Goal: Task Accomplishment & Management: Manage account settings

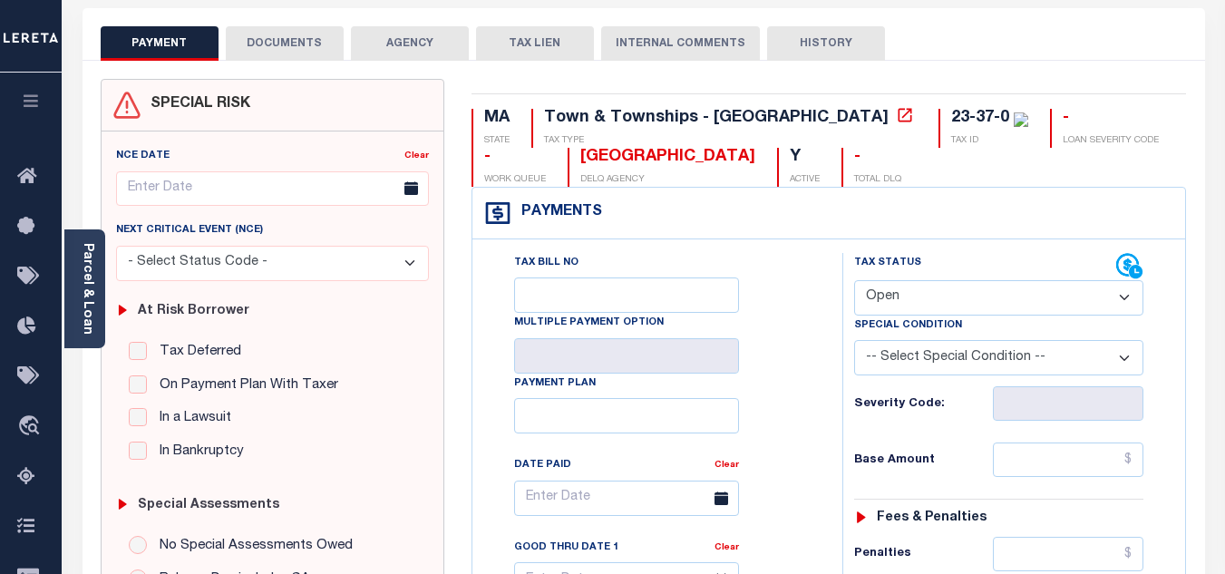
scroll to position [91, 0]
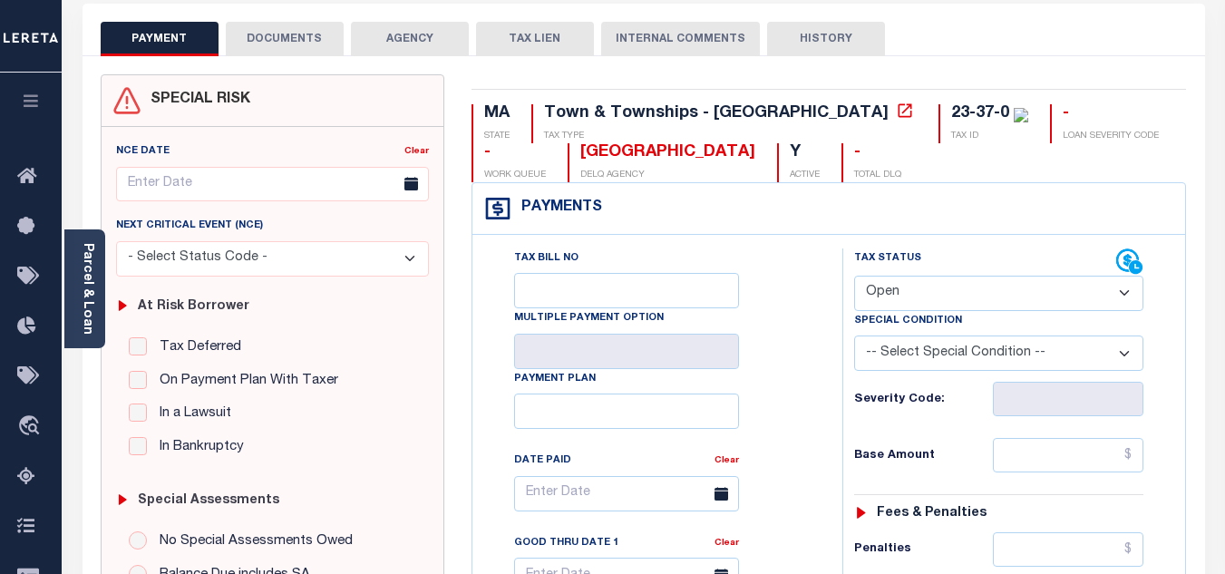
click at [904, 297] on select "- Select Status Code - Open Due/Unpaid Paid Incomplete No Tax Due Internal Refu…" at bounding box center [998, 293] width 289 height 35
select select "PYD"
click at [854, 277] on select "- Select Status Code - Open Due/Unpaid Paid Incomplete No Tax Due Internal Refu…" at bounding box center [998, 293] width 289 height 35
type input "[DATE]"
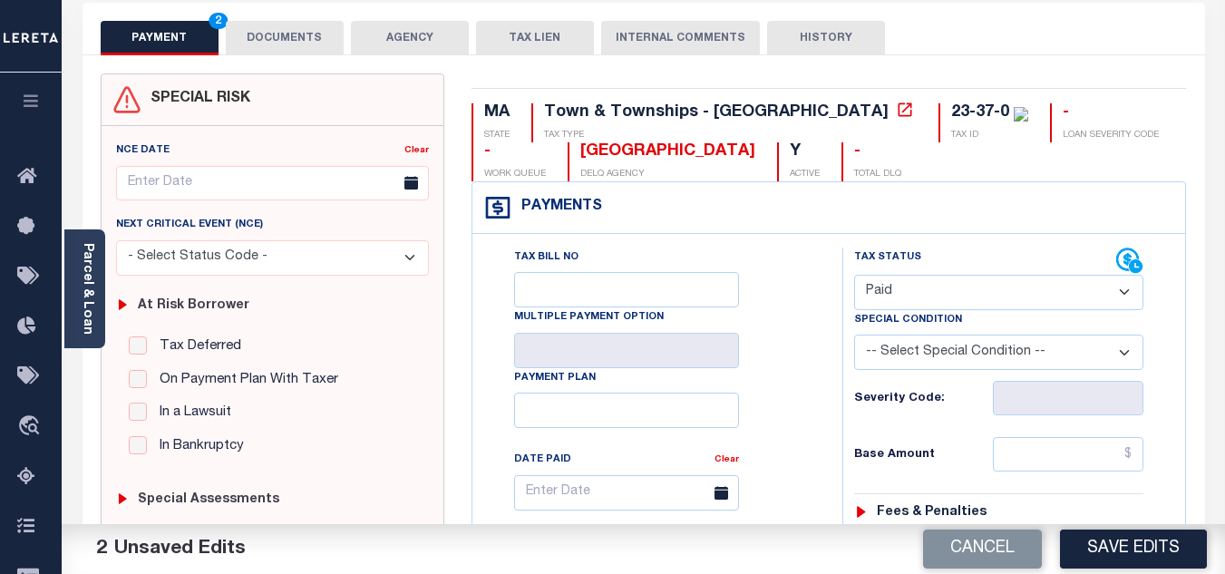
scroll to position [0, 0]
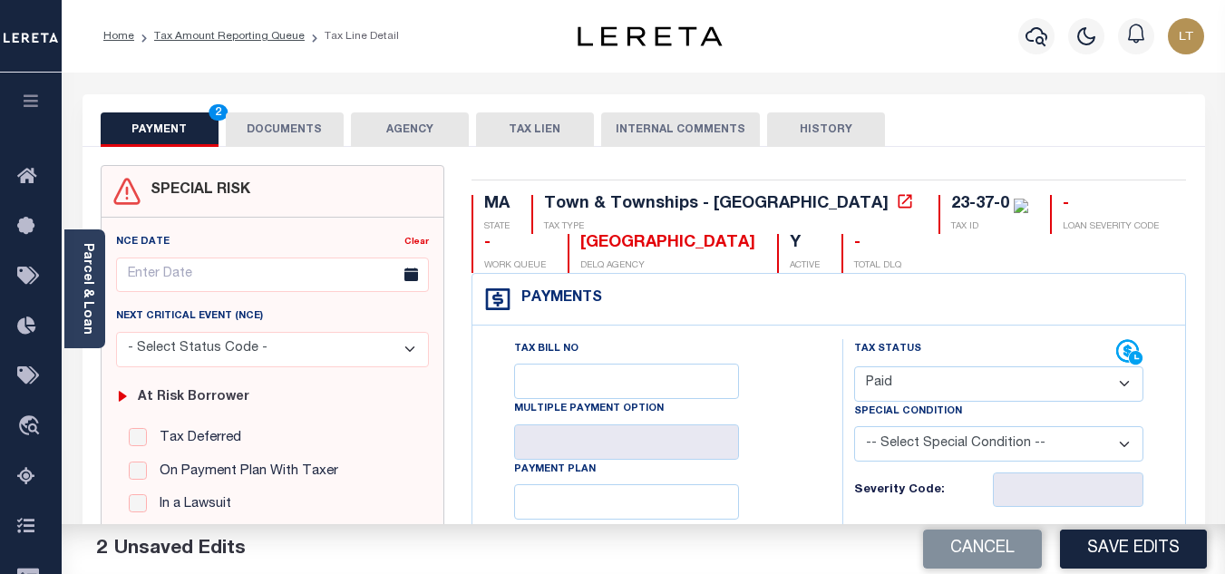
click at [274, 128] on button "DOCUMENTS" at bounding box center [285, 129] width 118 height 34
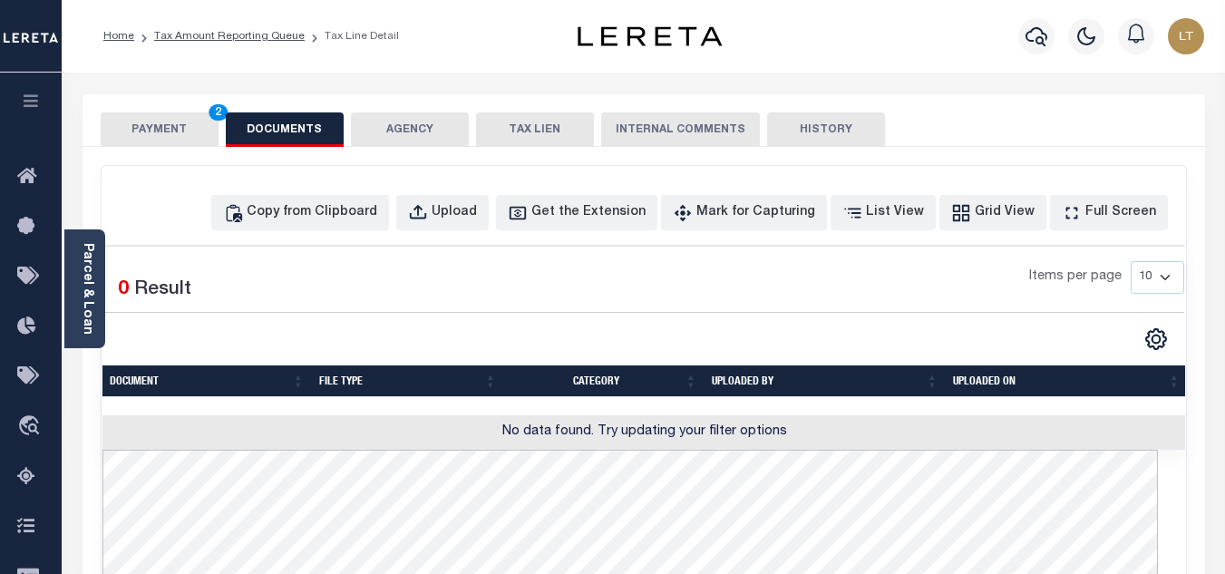
click at [174, 127] on button "PAYMENT 2" at bounding box center [160, 129] width 118 height 34
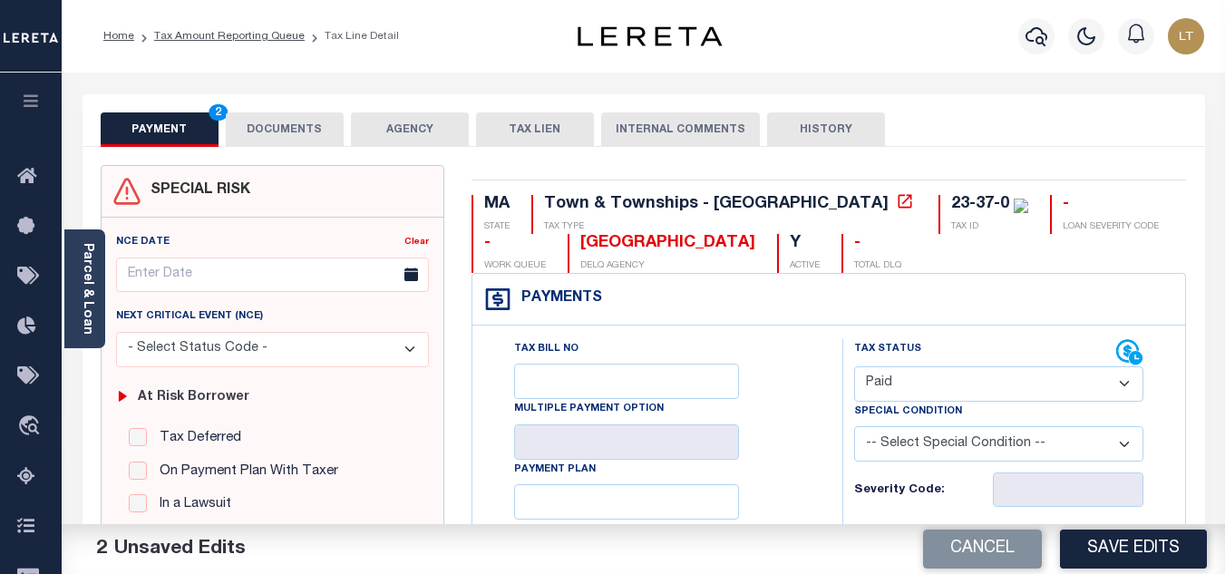
click at [313, 139] on button "DOCUMENTS" at bounding box center [285, 129] width 118 height 34
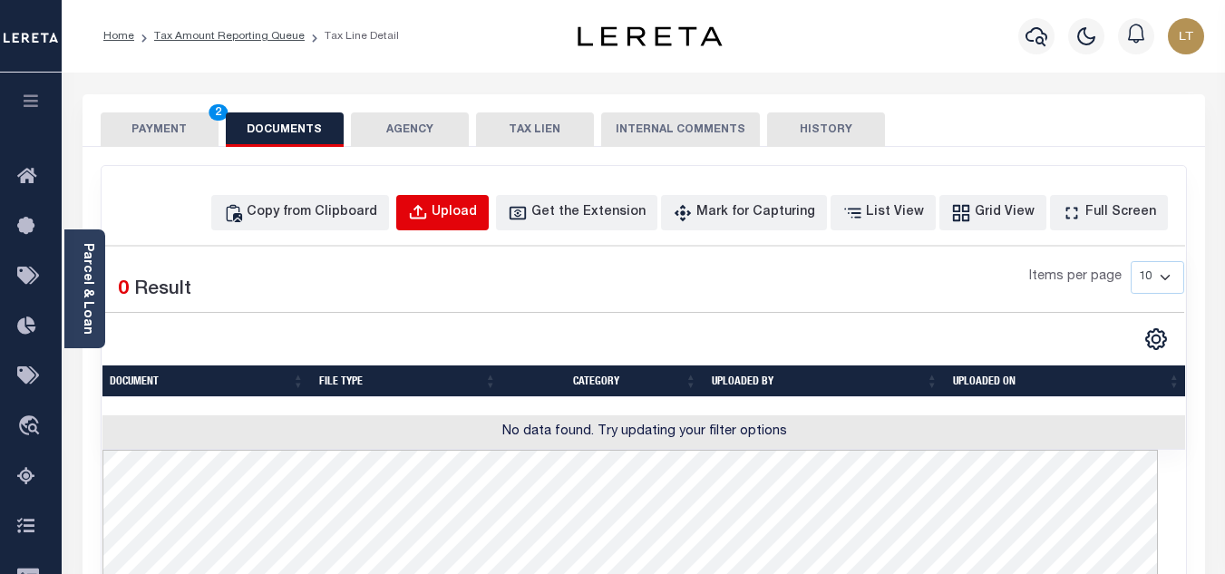
click at [477, 215] on div "Upload" at bounding box center [454, 213] width 45 height 20
select select "POP"
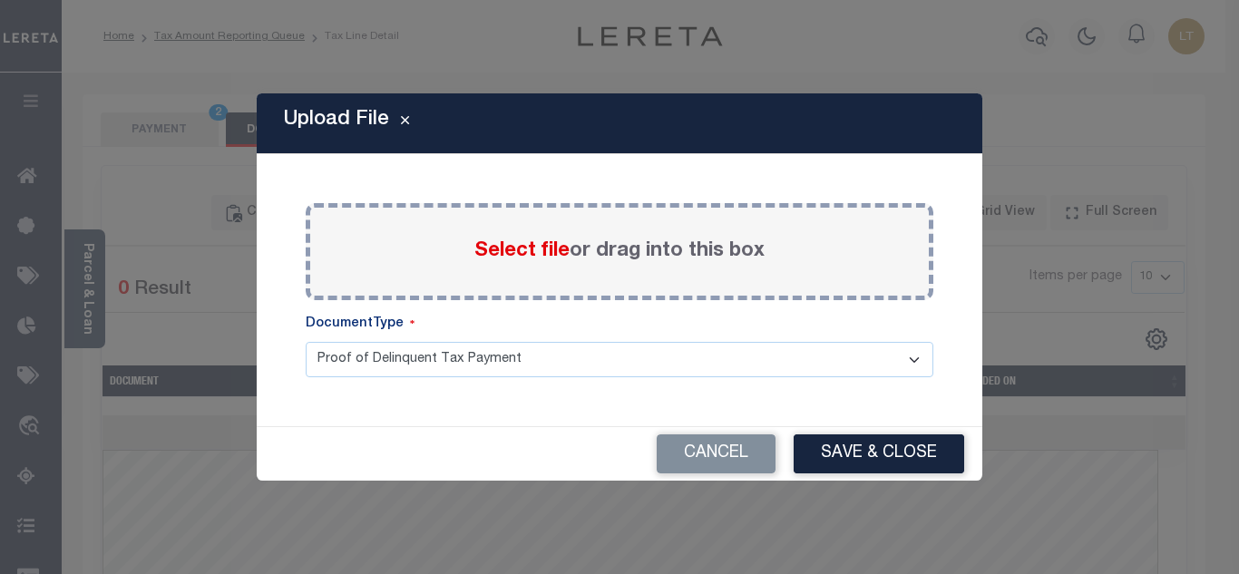
click at [545, 261] on span "Select file" at bounding box center [521, 251] width 95 height 20
click at [0, 0] on input "Select file or drag into this box" at bounding box center [0, 0] width 0 height 0
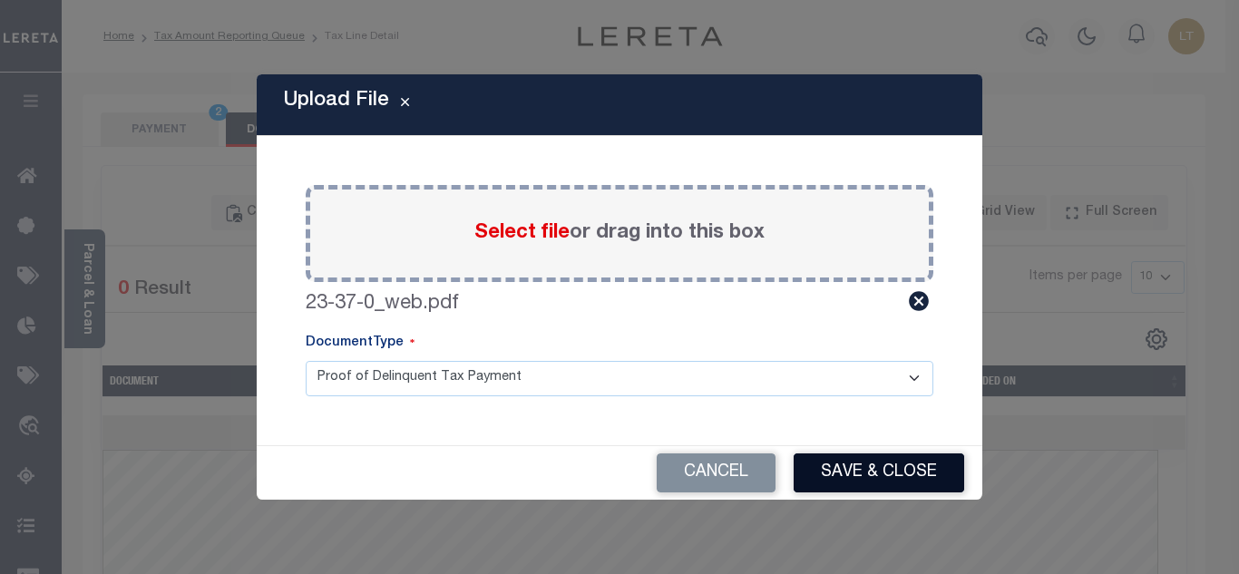
click at [852, 461] on button "Save & Close" at bounding box center [879, 472] width 171 height 39
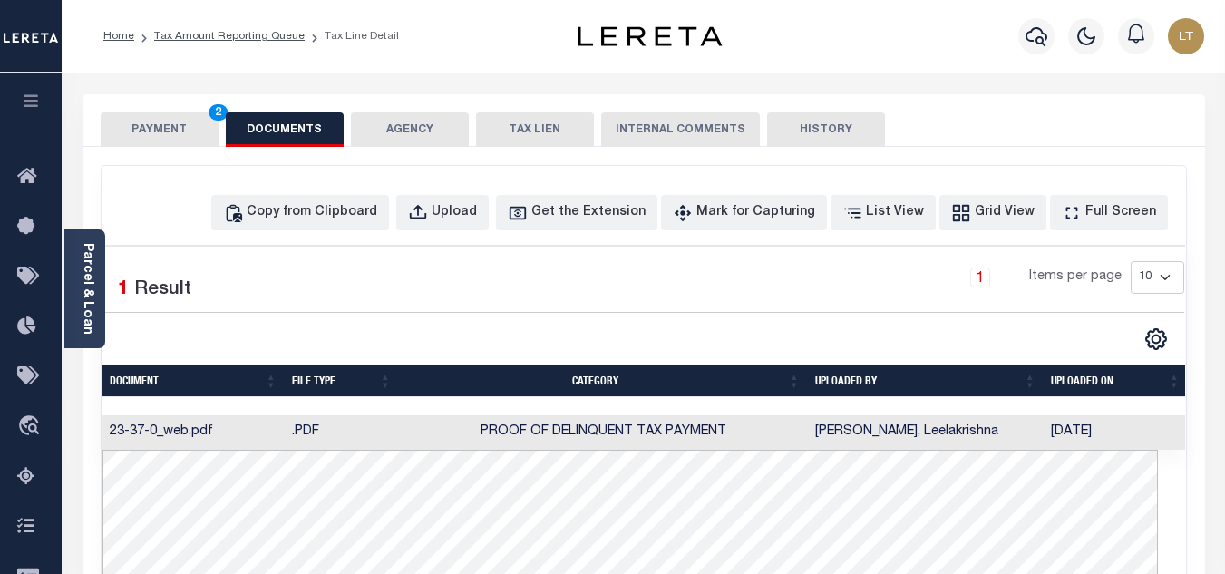
click at [180, 123] on button "PAYMENT 2" at bounding box center [160, 129] width 118 height 34
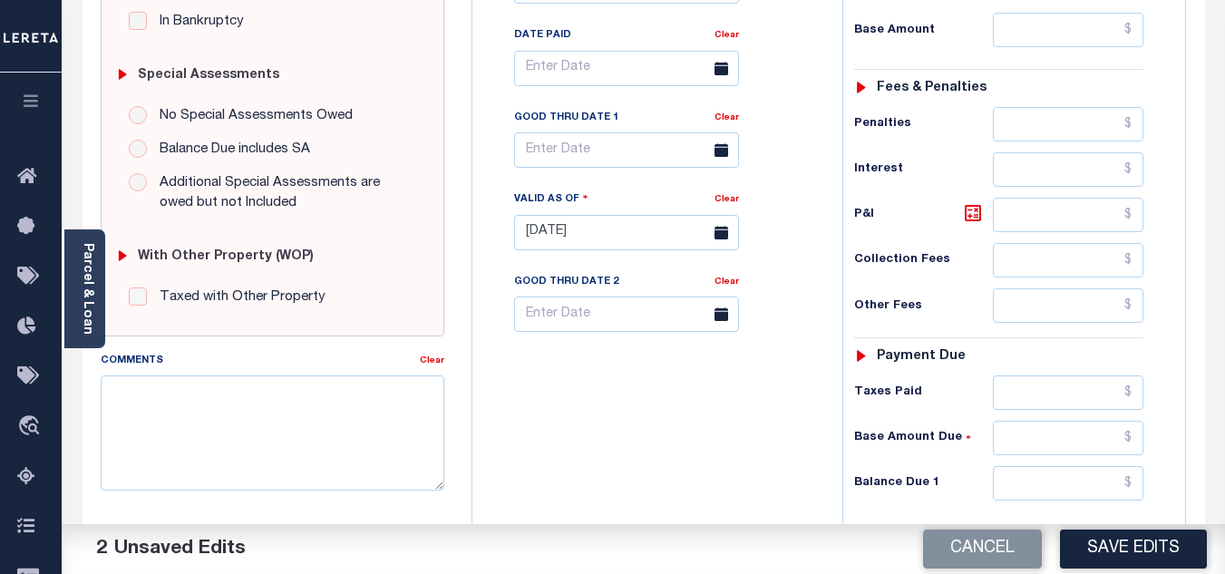
scroll to position [544, 0]
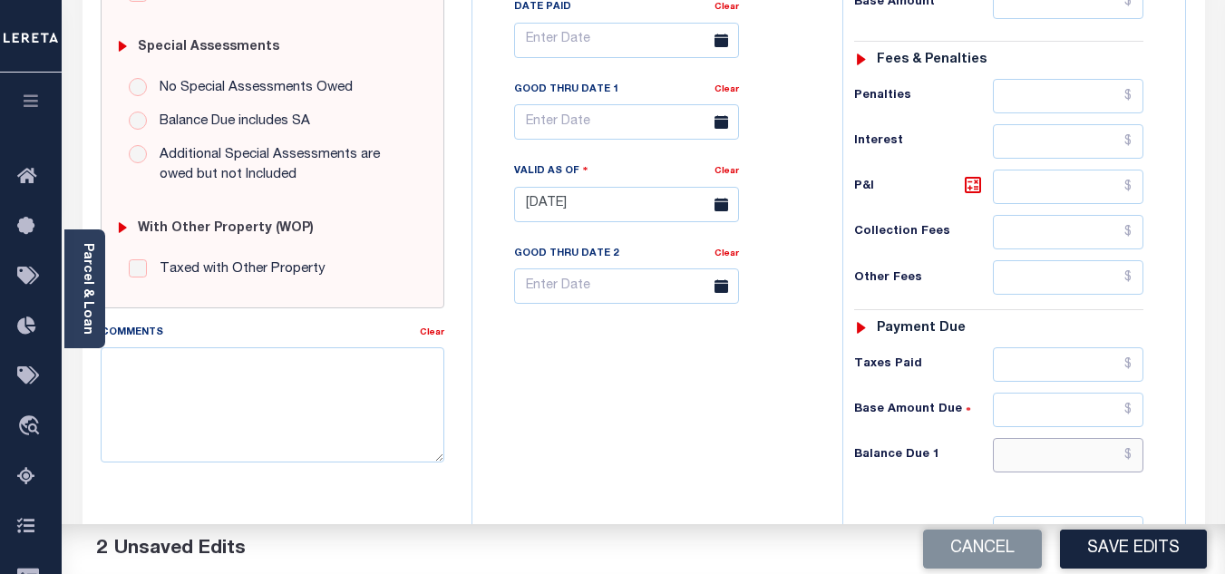
click at [1140, 453] on input "text" at bounding box center [1068, 455] width 151 height 34
type input "$0.00"
click at [1121, 560] on button "Save Edits" at bounding box center [1133, 549] width 147 height 39
checkbox input "false"
type input "$0"
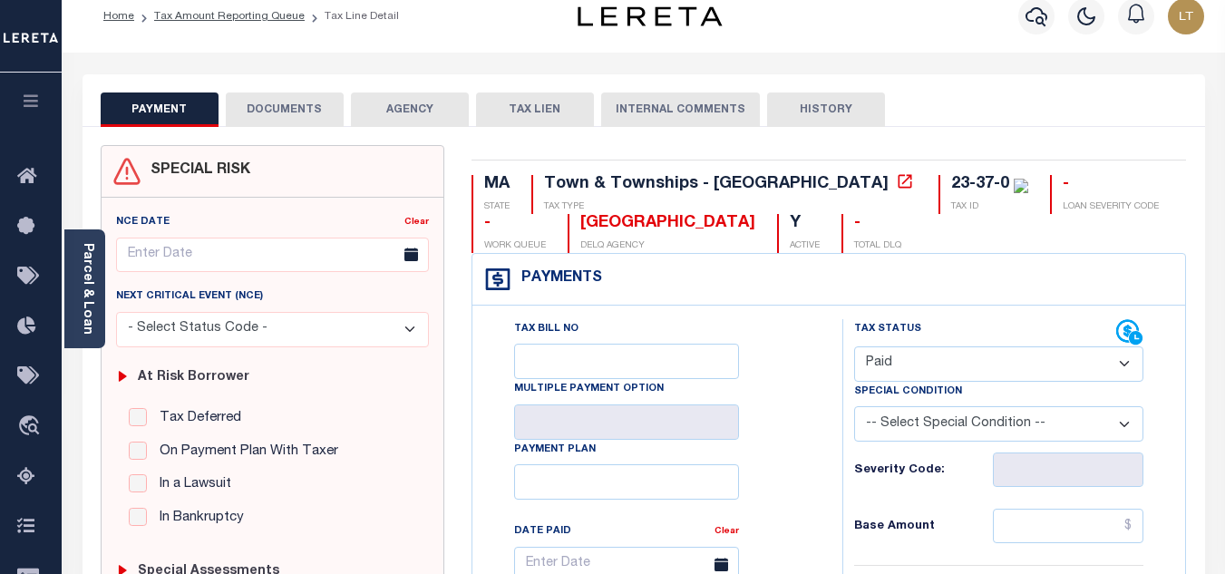
scroll to position [0, 0]
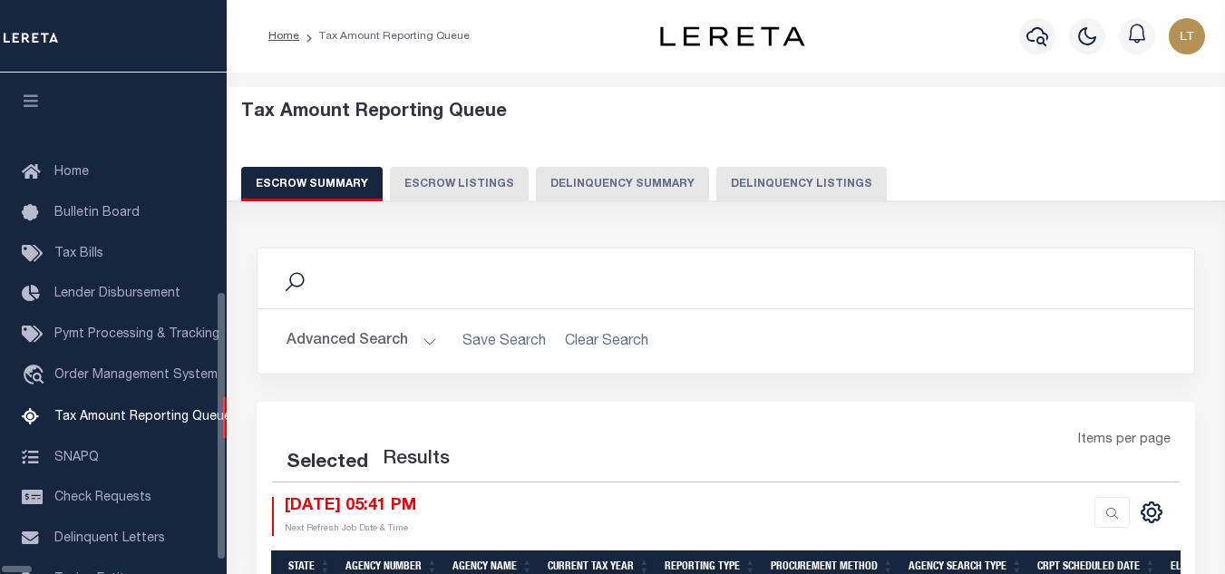
select select "100"
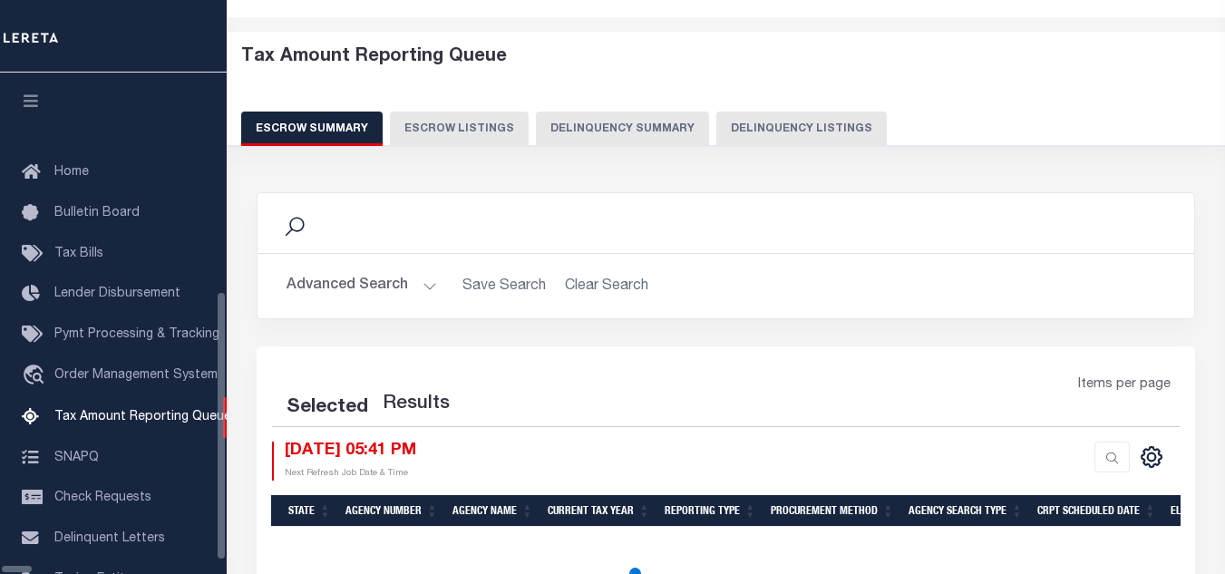
scroll to position [296, 0]
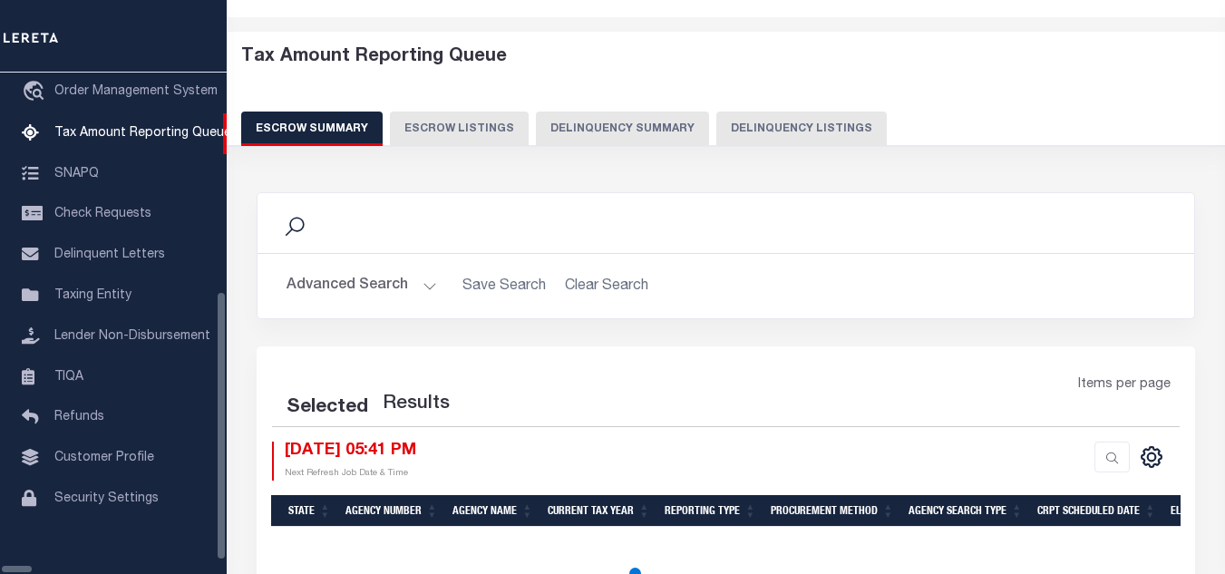
select select "100"
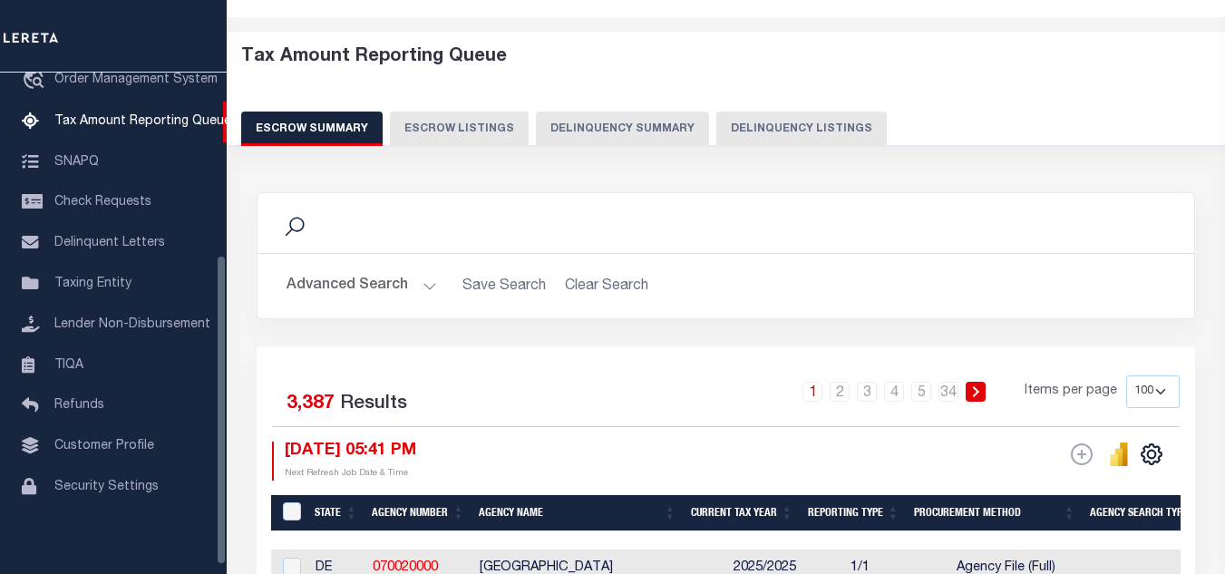
scroll to position [0, 0]
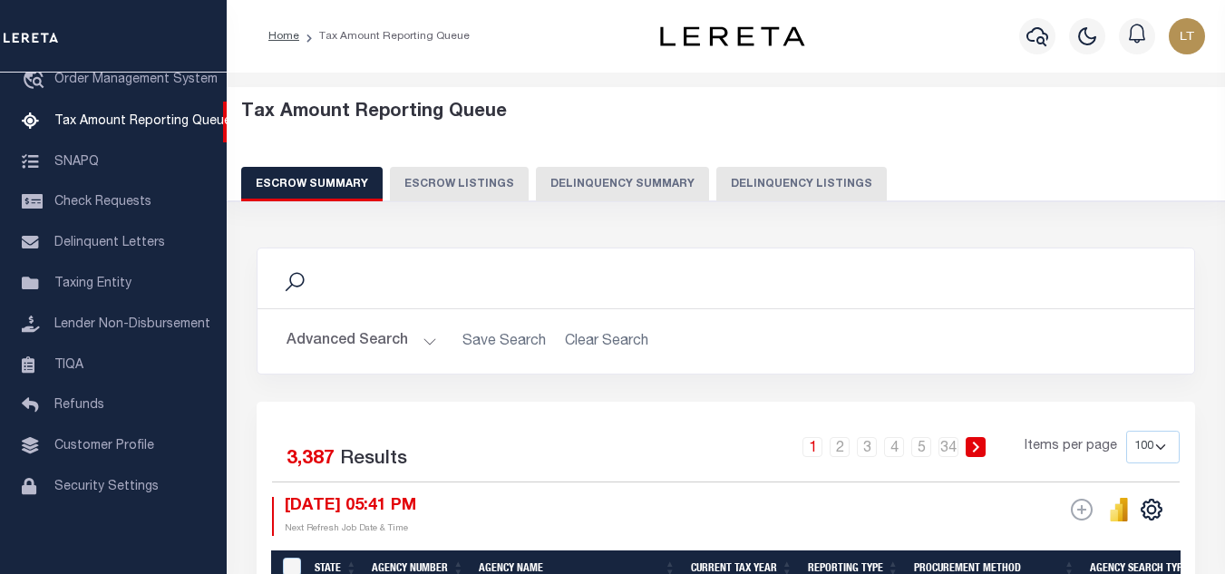
click at [788, 178] on button "Delinquency Listings" at bounding box center [802, 184] width 171 height 34
select select "100"
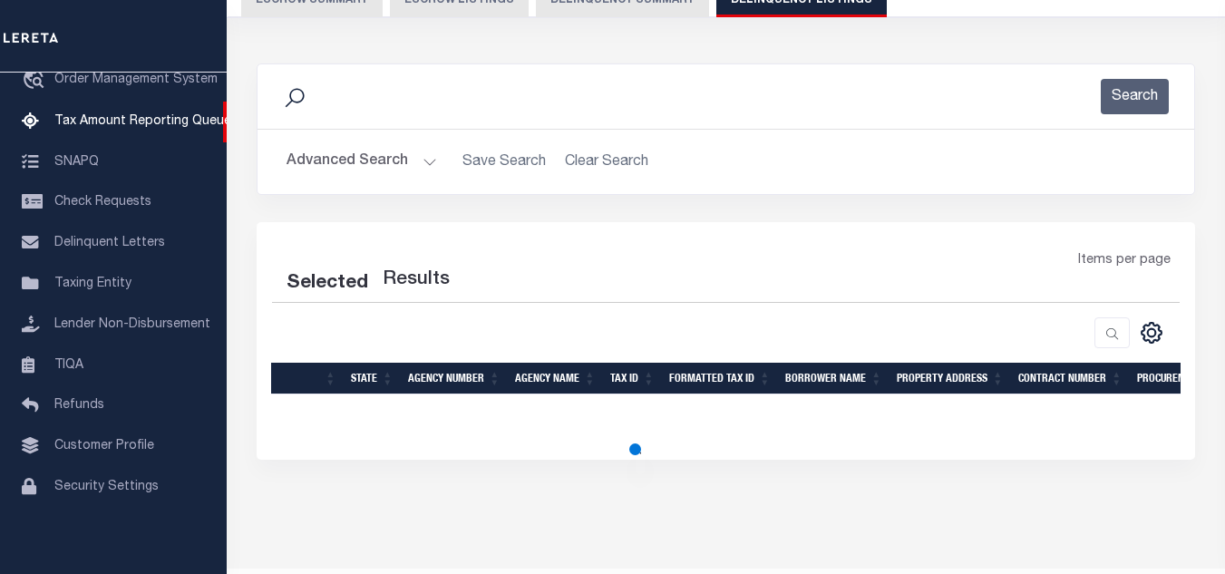
scroll to position [233, 0]
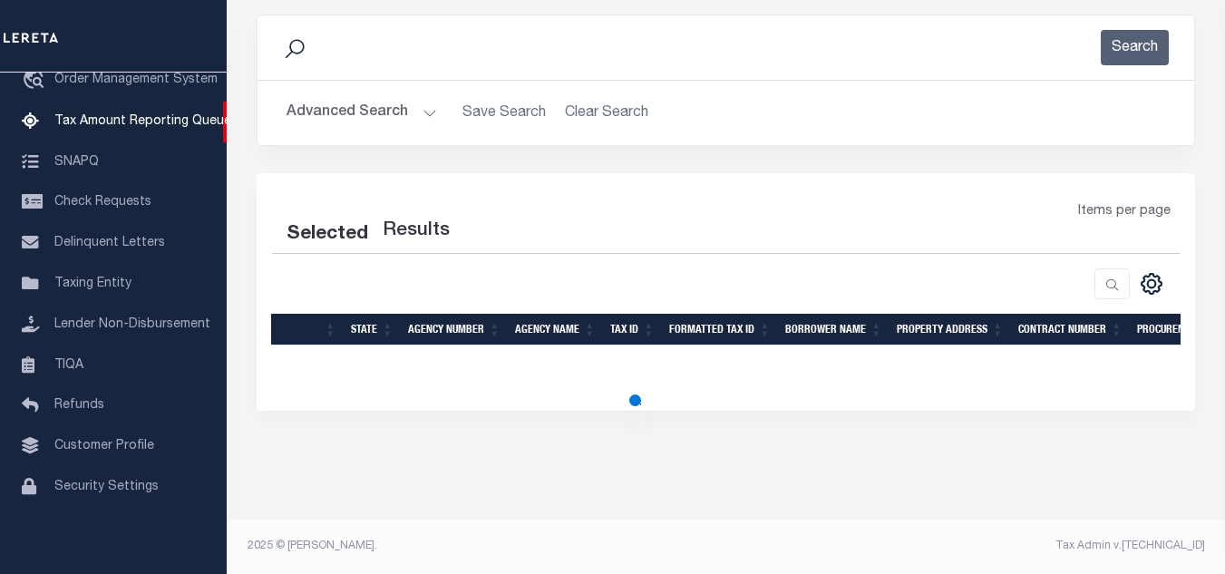
select select "100"
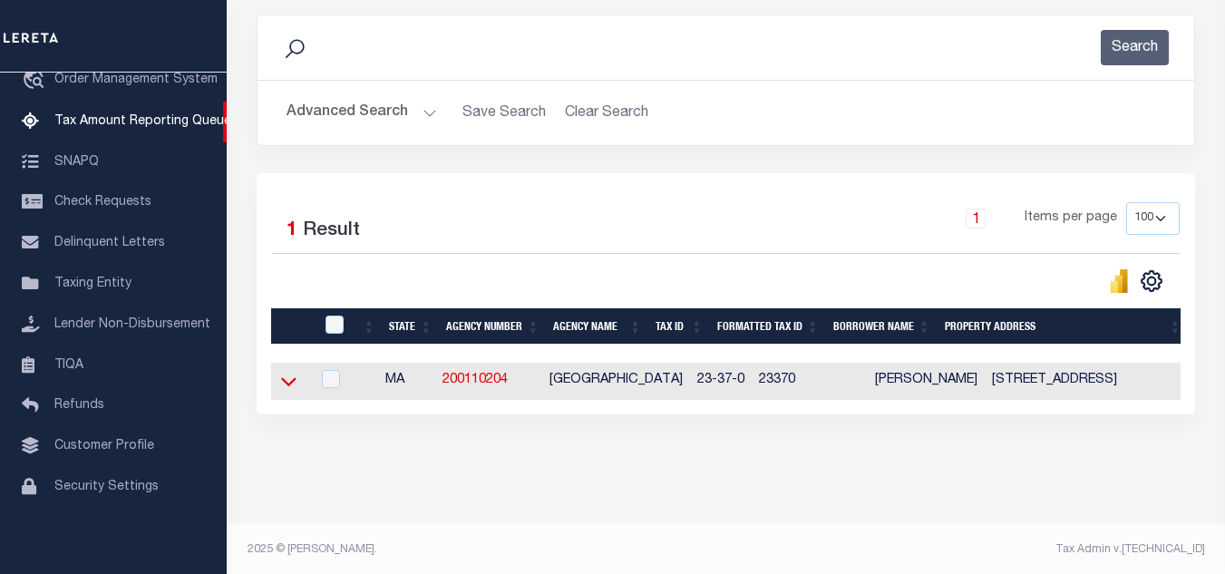
click at [288, 390] on icon at bounding box center [288, 381] width 15 height 19
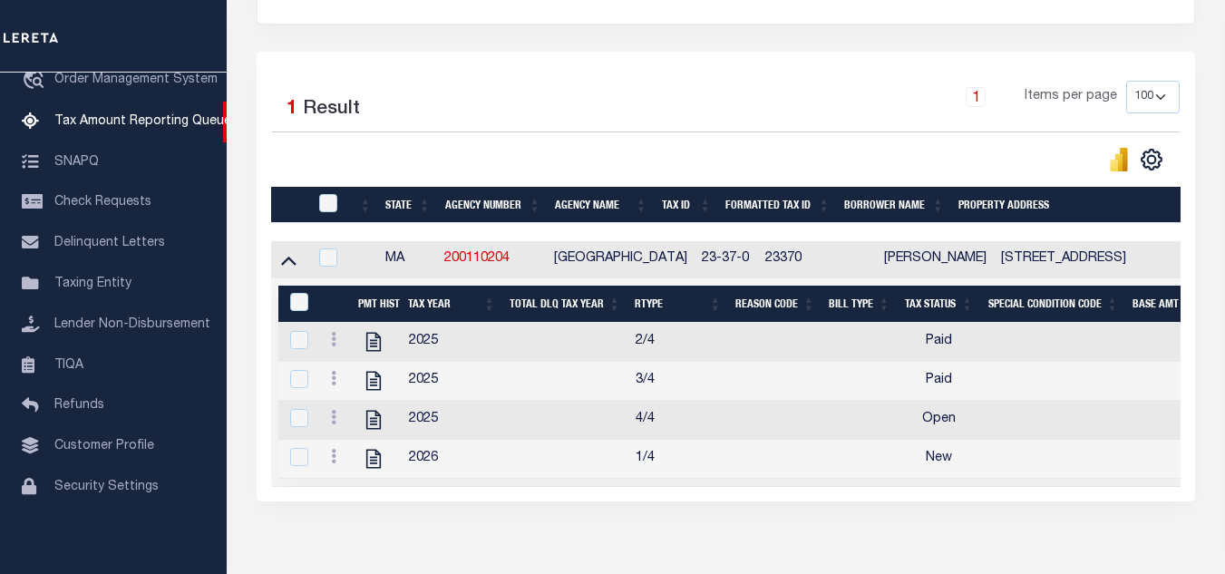
scroll to position [414, 0]
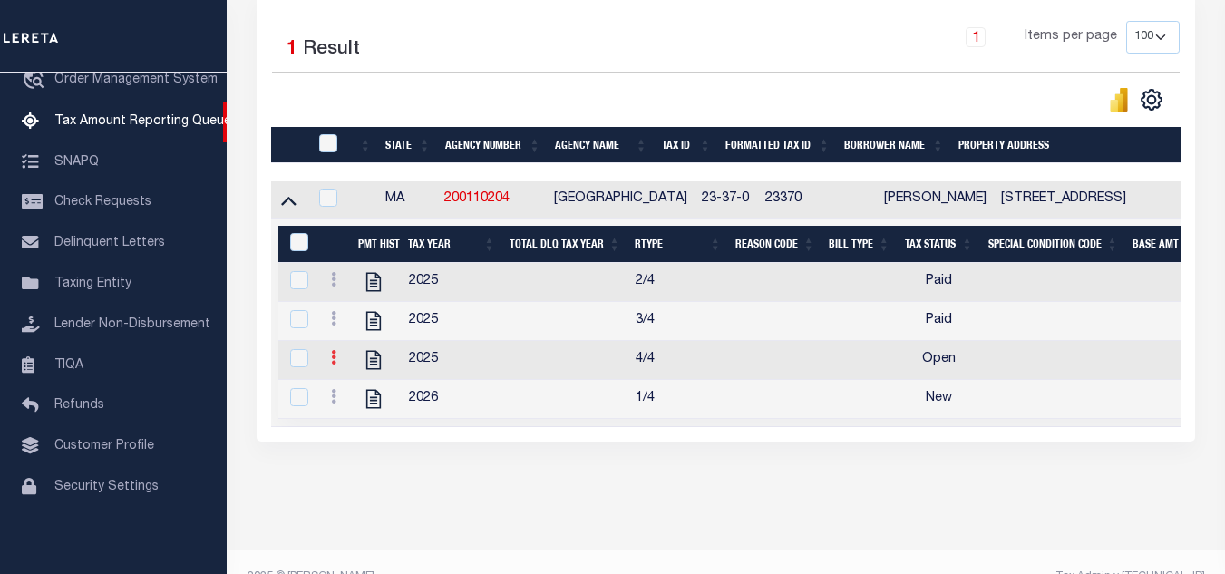
click at [331, 365] on icon at bounding box center [333, 357] width 5 height 15
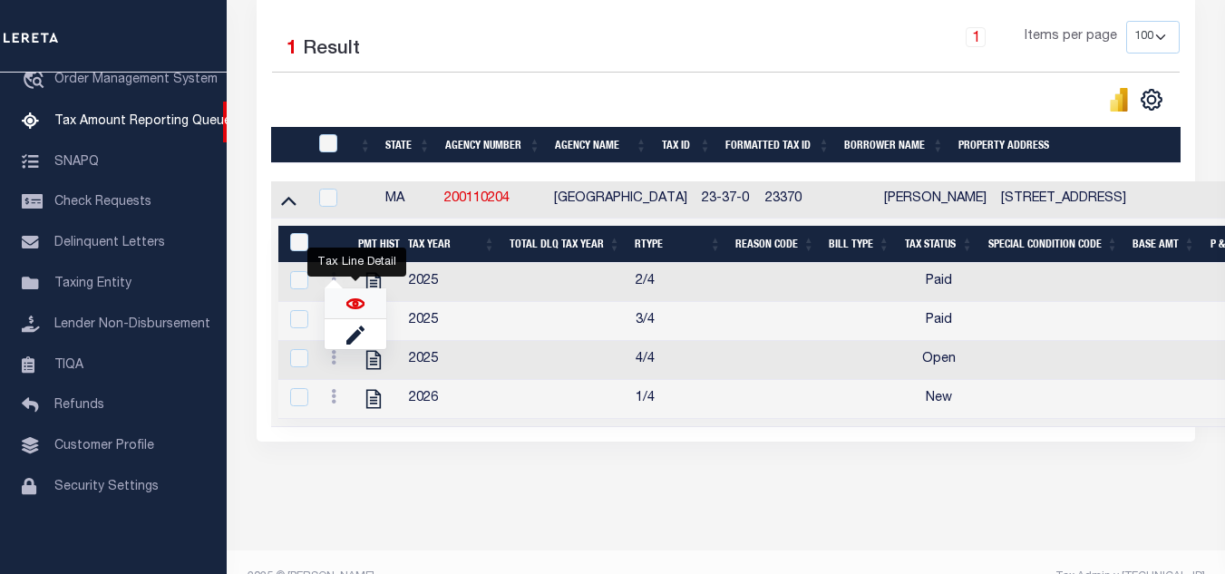
click at [362, 304] on img "" at bounding box center [355, 304] width 18 height 18
checkbox input "true"
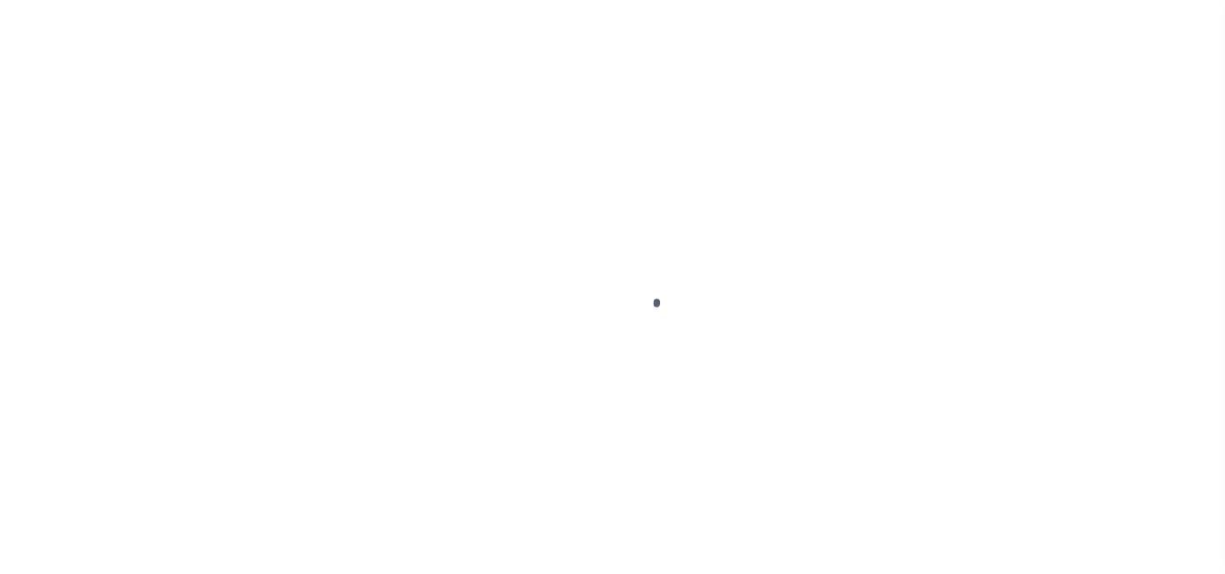
select select "OP2"
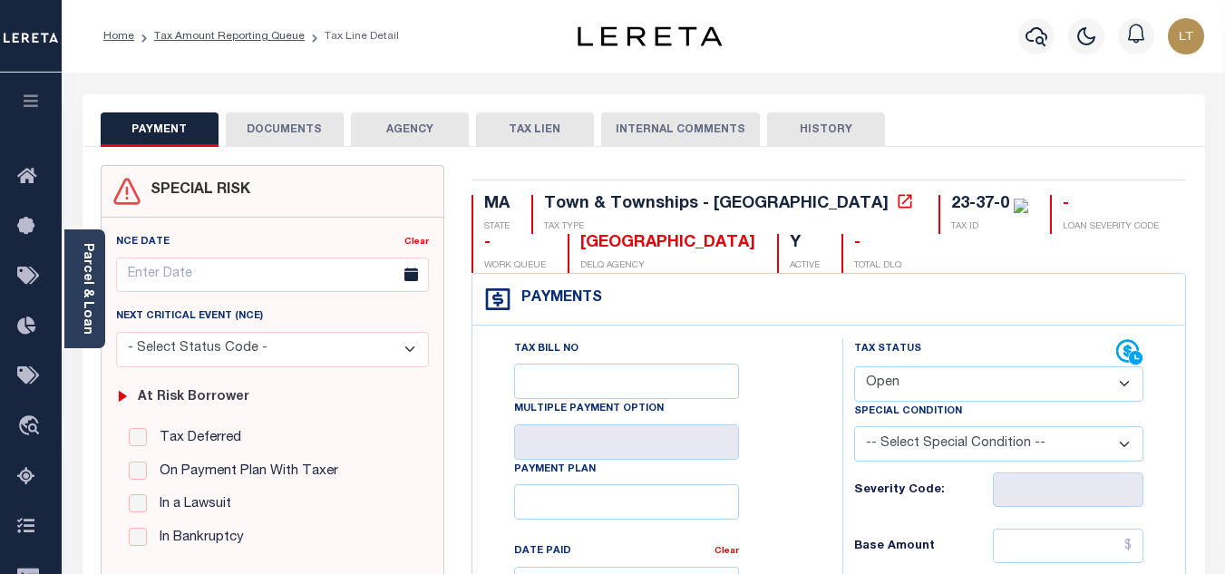
click at [298, 135] on button "DOCUMENTS" at bounding box center [285, 129] width 118 height 34
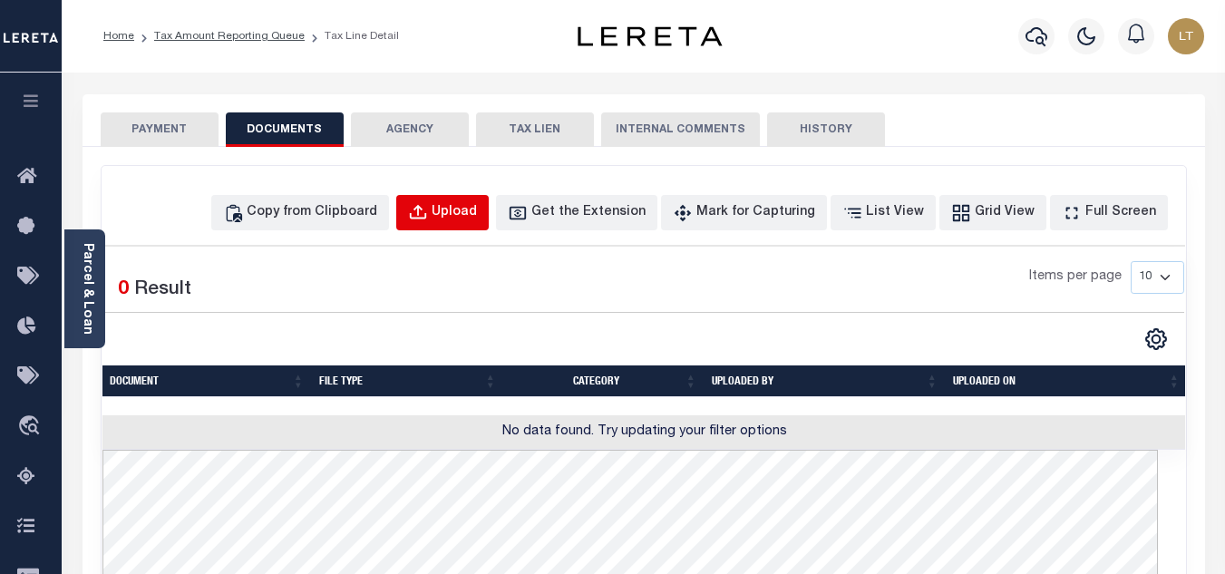
click at [475, 212] on div "Upload" at bounding box center [454, 213] width 45 height 20
select select "POP"
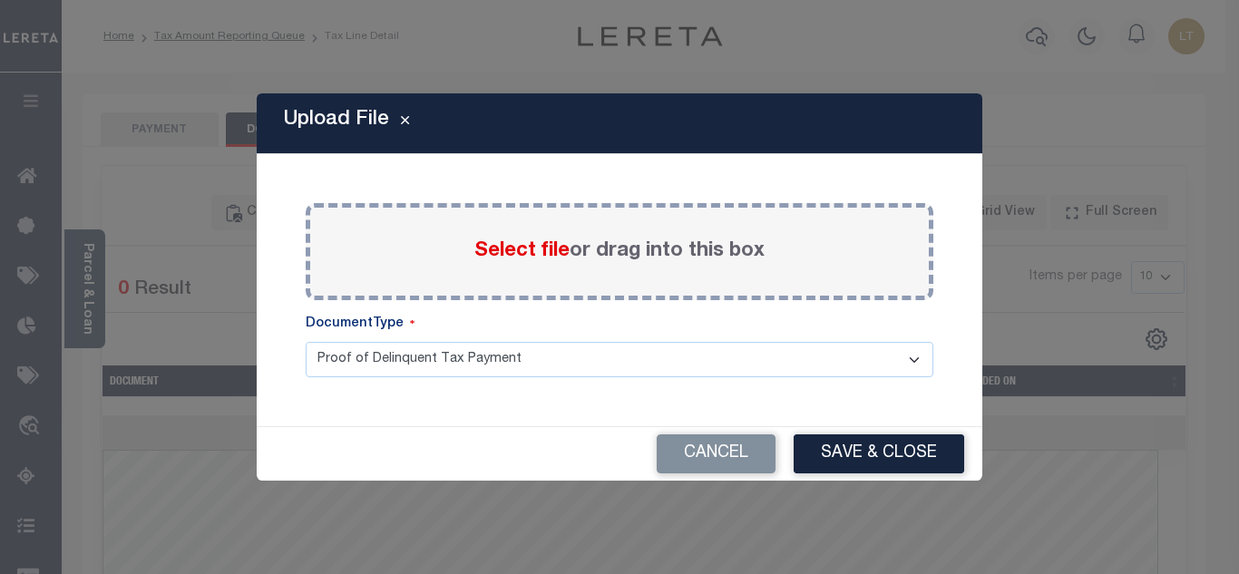
click at [441, 258] on div "Select file or drag into this box" at bounding box center [620, 251] width 628 height 97
click at [532, 252] on span "Select file" at bounding box center [521, 251] width 95 height 20
click at [0, 0] on input "Select file or drag into this box" at bounding box center [0, 0] width 0 height 0
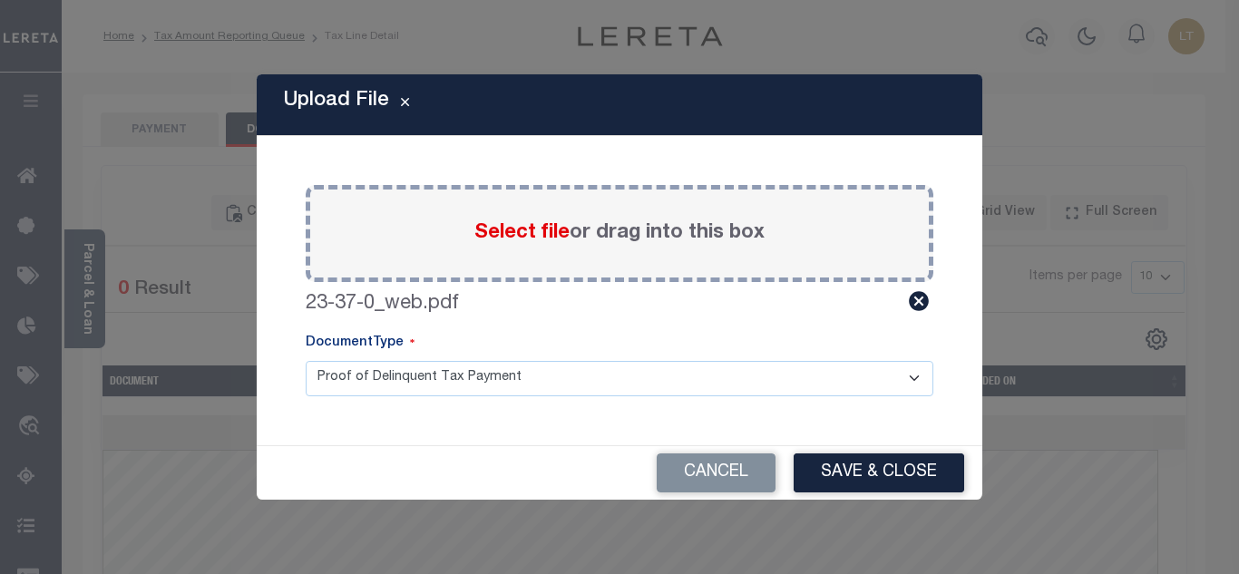
click at [870, 448] on div "Cancel Save & Close" at bounding box center [620, 473] width 726 height 54
click at [883, 471] on button "Save & Close" at bounding box center [879, 472] width 171 height 39
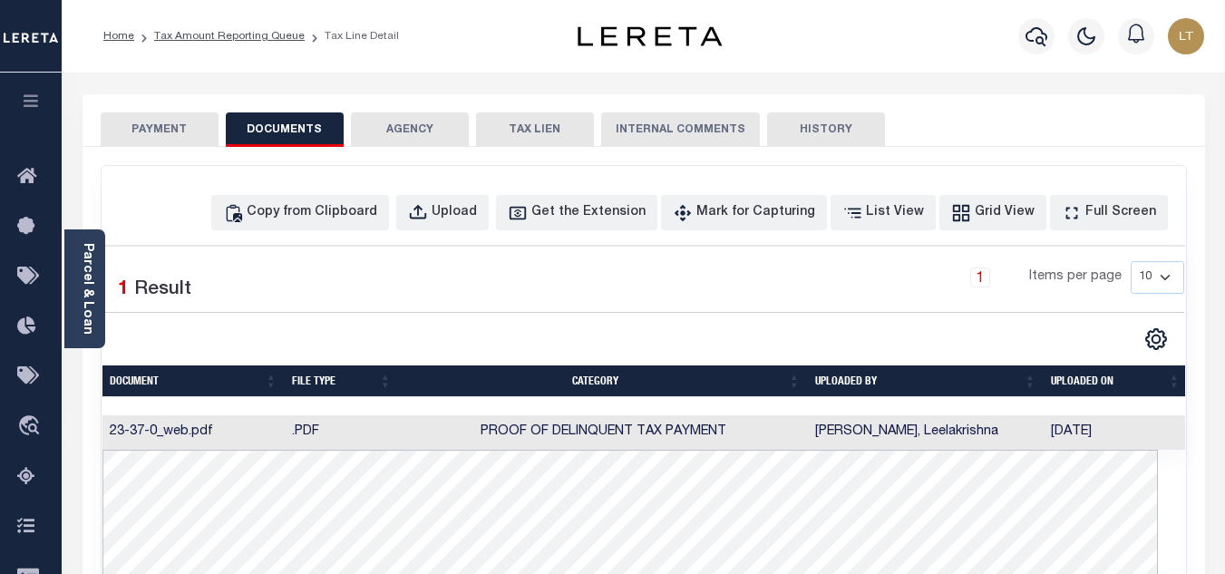
click at [173, 122] on button "PAYMENT" at bounding box center [160, 129] width 118 height 34
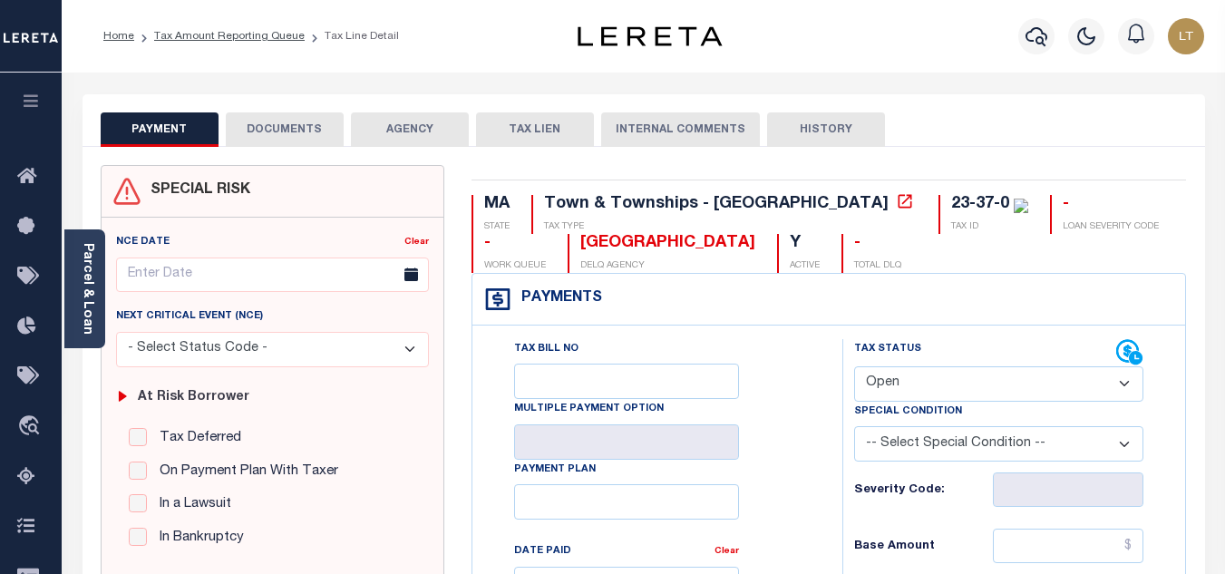
click at [931, 392] on select "- Select Status Code - Open Due/Unpaid Paid Incomplete No Tax Due Internal Refu…" at bounding box center [998, 383] width 289 height 35
select select "PYD"
click at [854, 367] on select "- Select Status Code - Open Due/Unpaid Paid Incomplete No Tax Due Internal Refu…" at bounding box center [998, 383] width 289 height 35
type input "[DATE]"
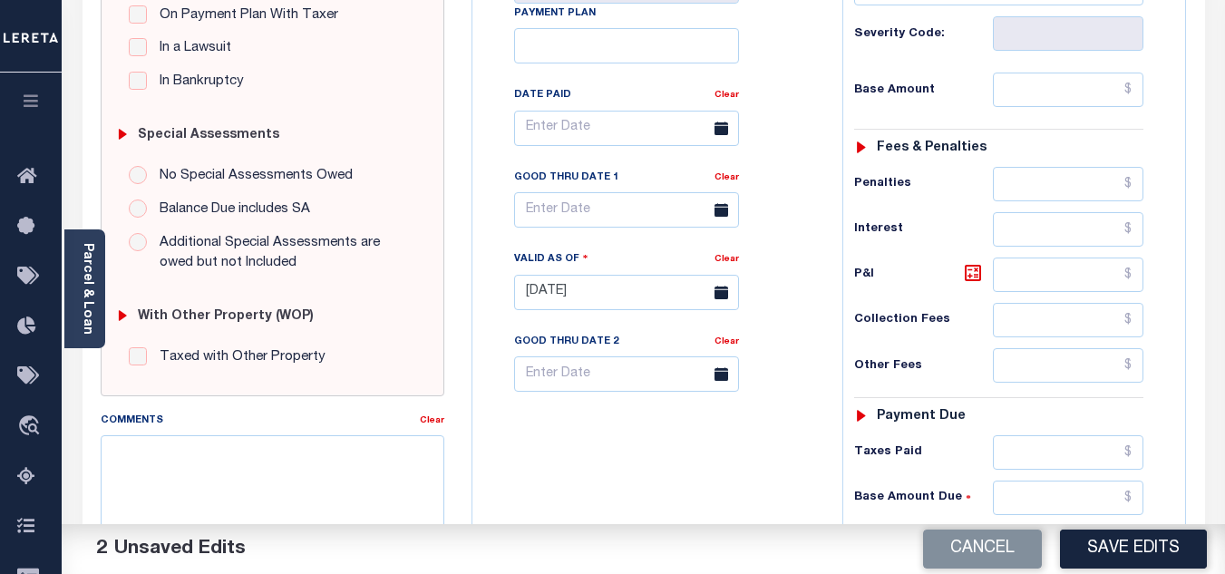
scroll to position [544, 0]
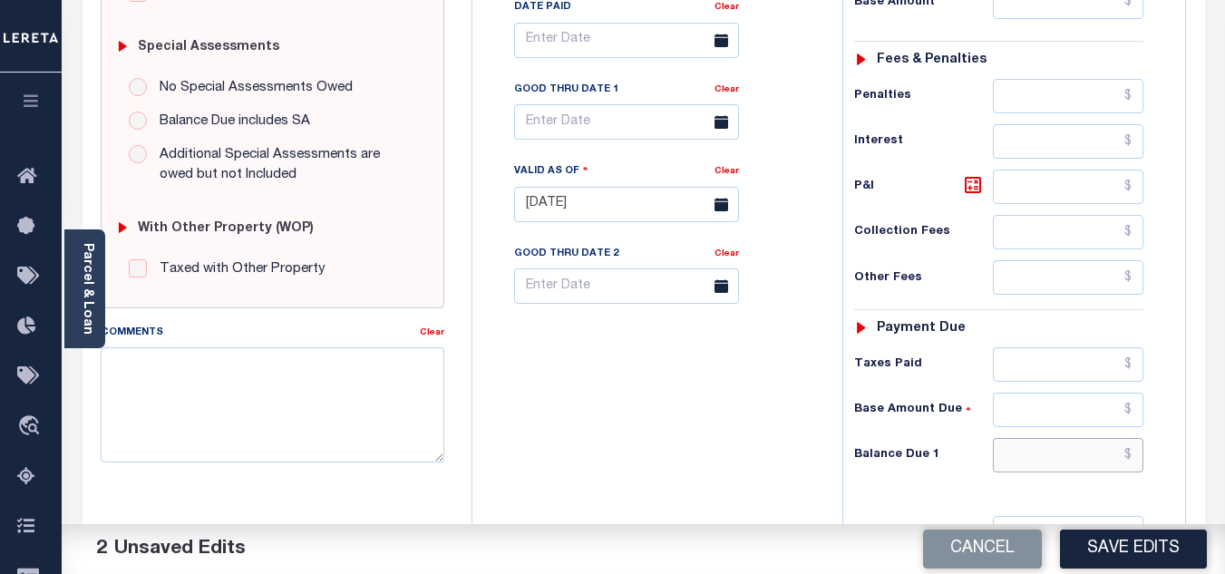
click at [1135, 459] on input "text" at bounding box center [1068, 455] width 151 height 34
type input "$0.00"
click at [1119, 541] on button "Save Edits" at bounding box center [1133, 549] width 147 height 39
checkbox input "false"
type input "$0"
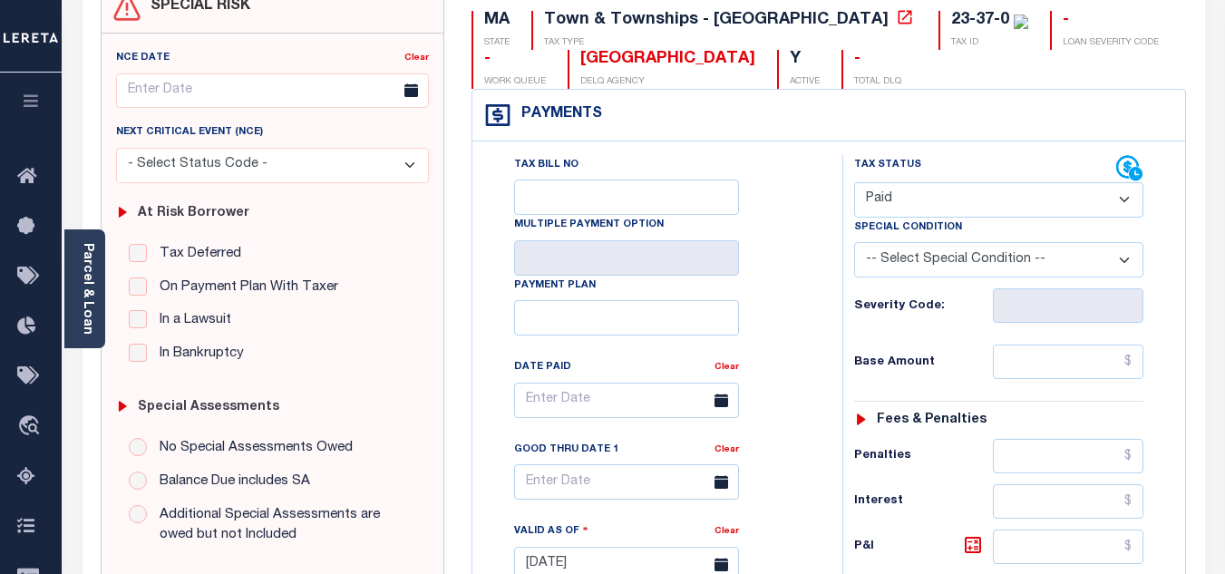
scroll to position [181, 0]
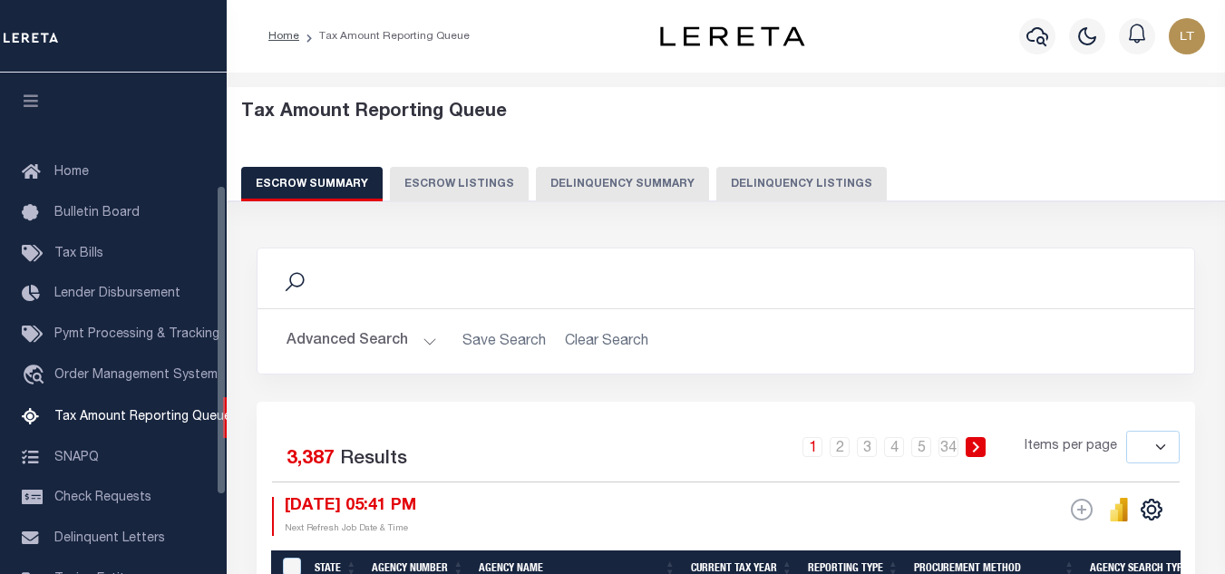
select select
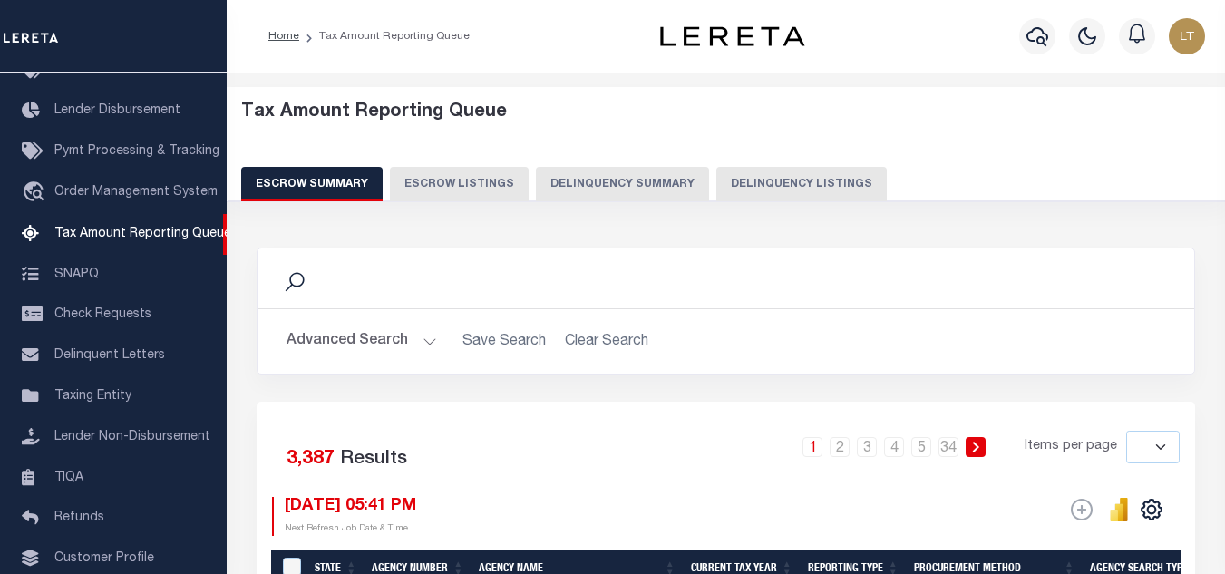
drag, startPoint x: 788, startPoint y: 184, endPoint x: 779, endPoint y: 190, distance: 10.6
click at [788, 184] on button "Delinquency Listings" at bounding box center [802, 184] width 171 height 34
select select "100"
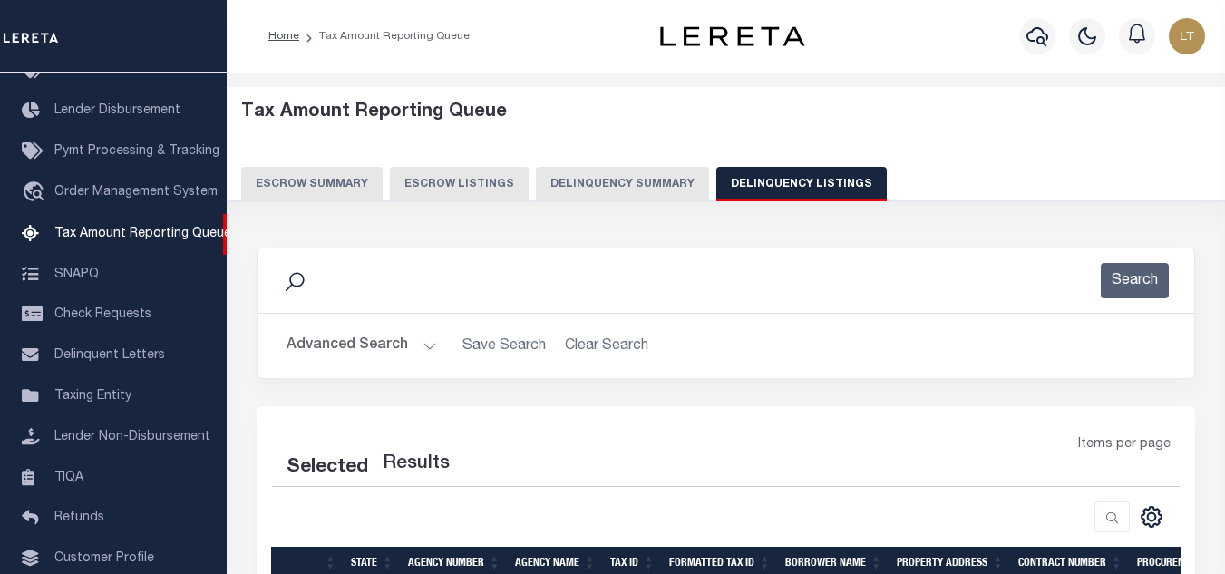
select select "100"
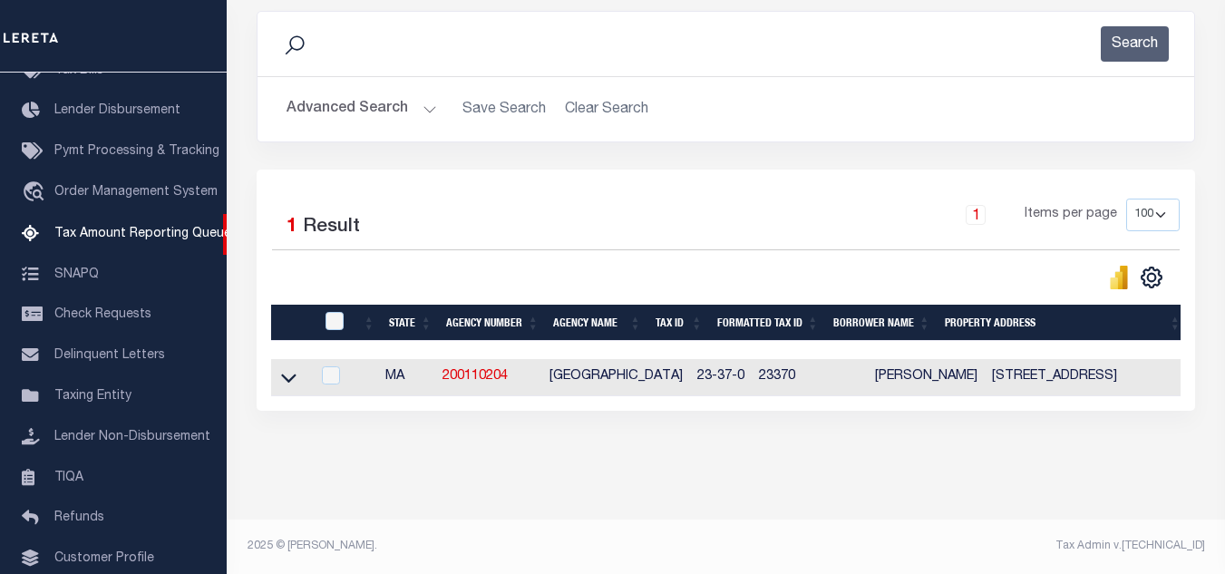
scroll to position [252, 0]
click at [292, 368] on icon at bounding box center [288, 377] width 15 height 19
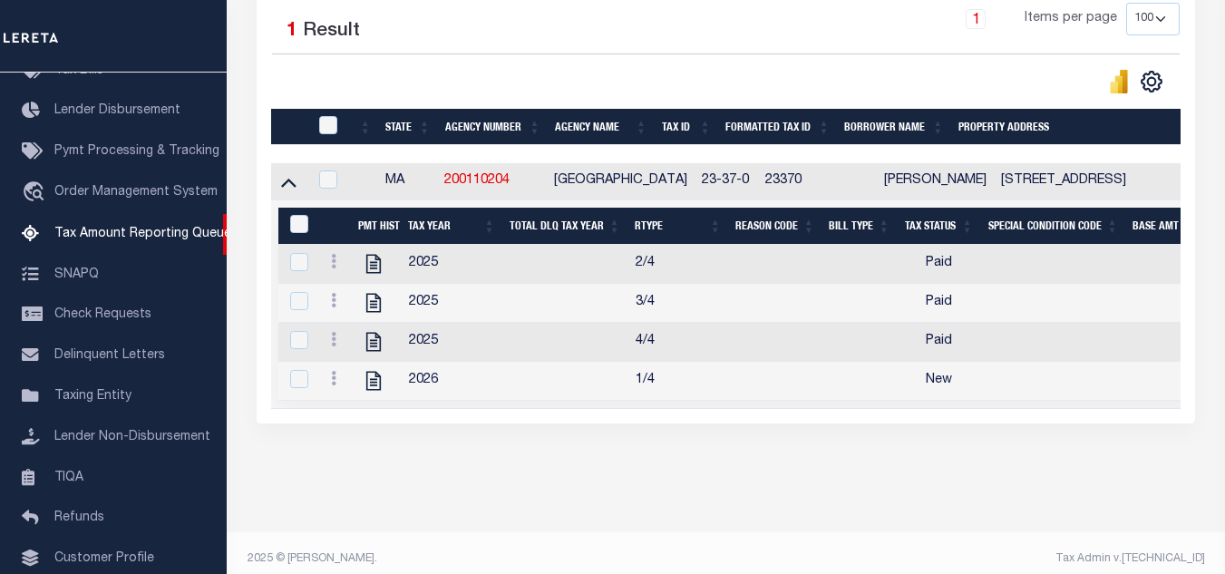
scroll to position [434, 0]
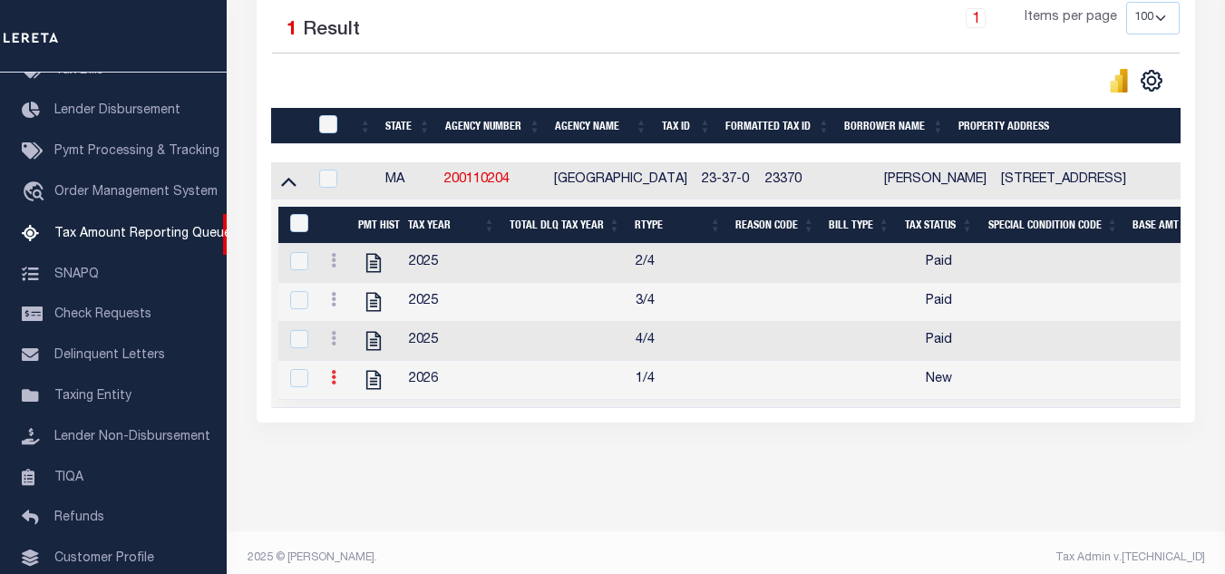
click at [334, 385] on icon at bounding box center [333, 377] width 5 height 15
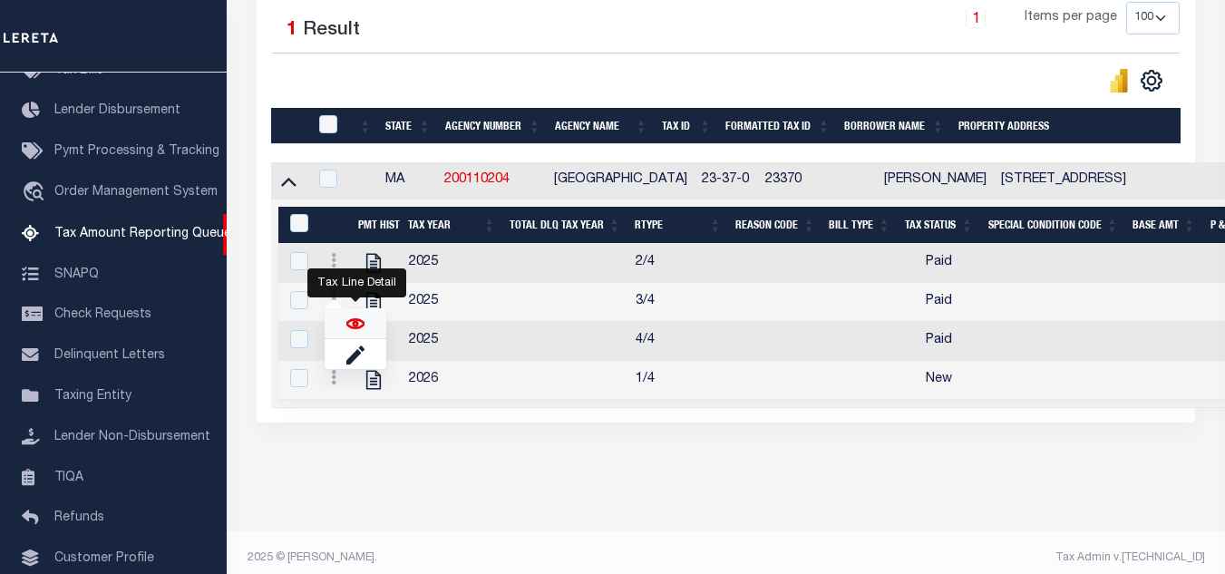
click at [355, 327] on img "" at bounding box center [355, 324] width 18 height 18
checkbox input "true"
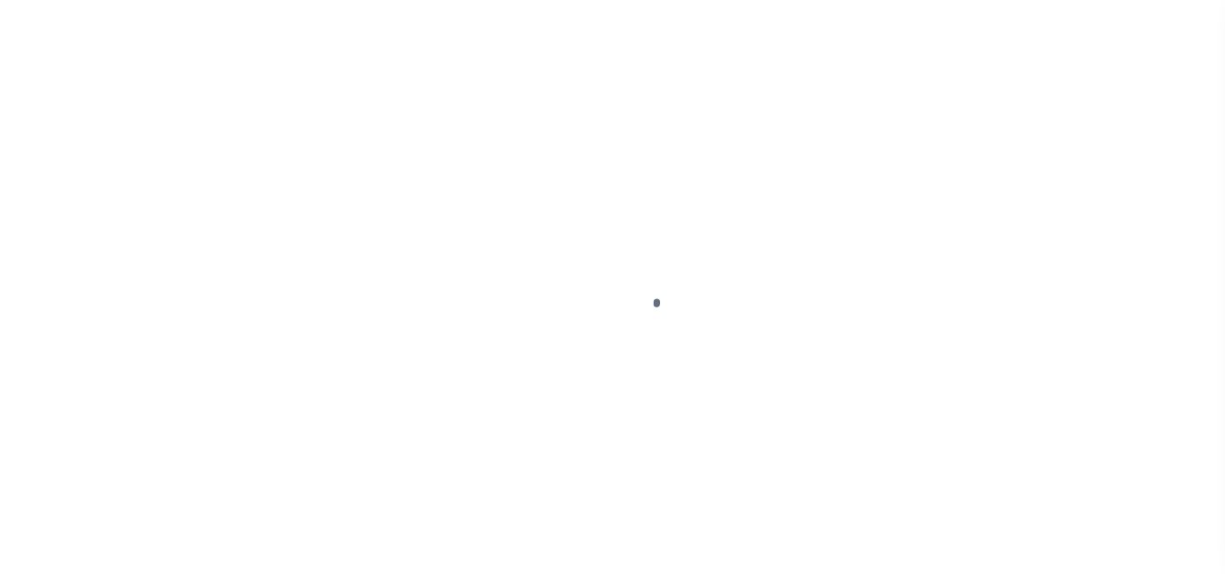
select select "NW2"
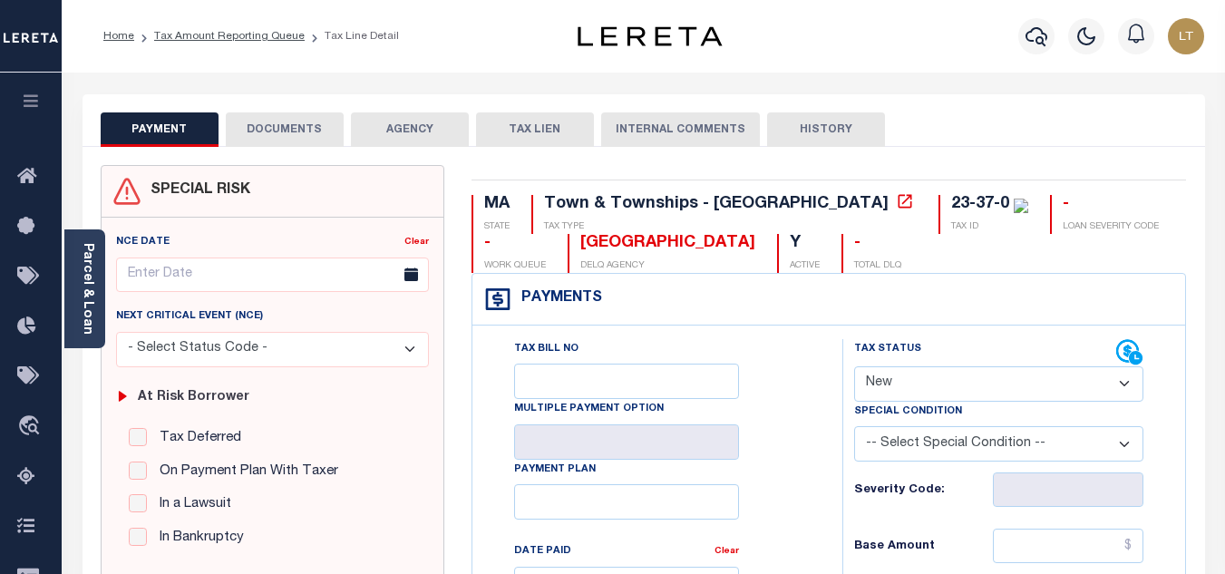
click at [269, 119] on button "DOCUMENTS" at bounding box center [285, 129] width 118 height 34
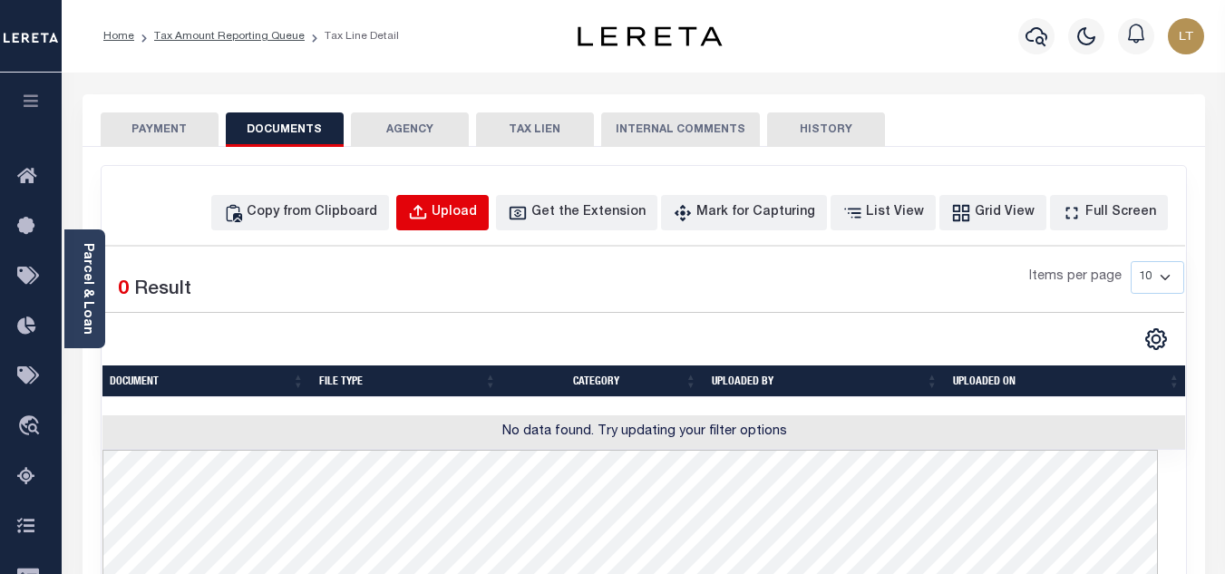
click at [473, 218] on div "Upload" at bounding box center [454, 213] width 45 height 20
select select "POP"
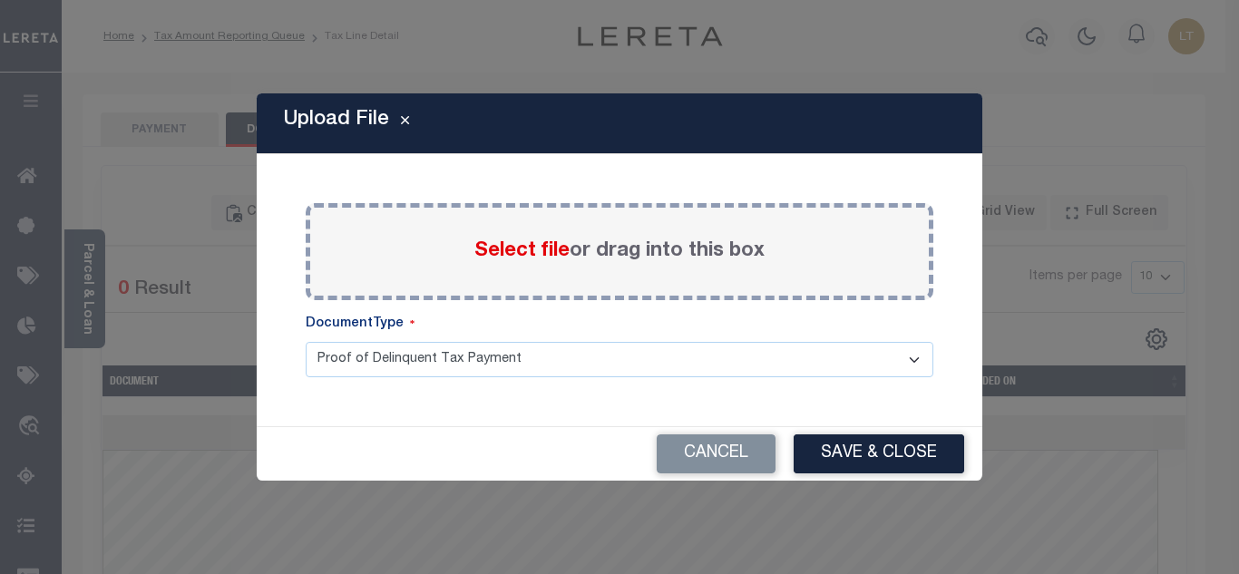
click at [478, 241] on span "Select file" at bounding box center [521, 251] width 95 height 20
click at [0, 0] on input "Select file or drag into this box" at bounding box center [0, 0] width 0 height 0
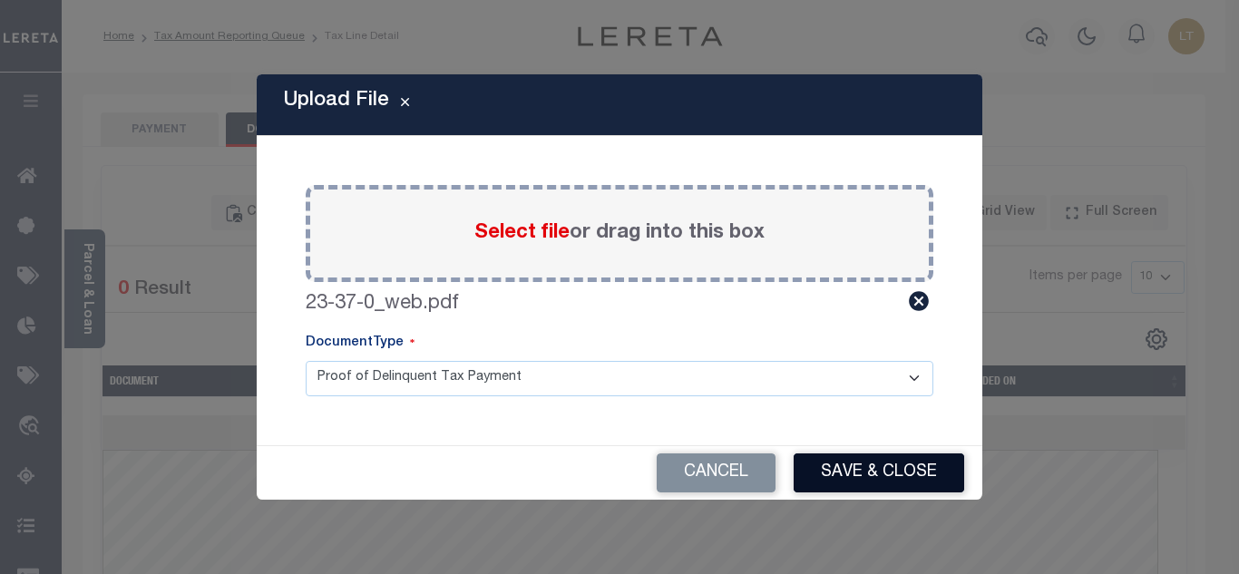
click at [879, 469] on button "Save & Close" at bounding box center [879, 472] width 171 height 39
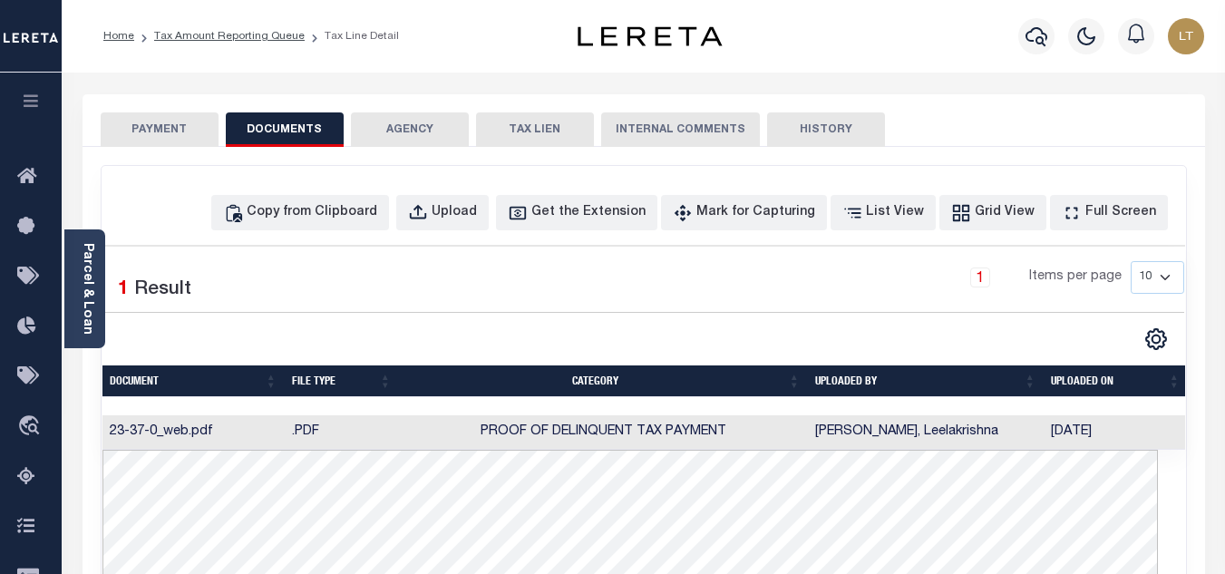
click at [168, 127] on button "PAYMENT" at bounding box center [160, 129] width 118 height 34
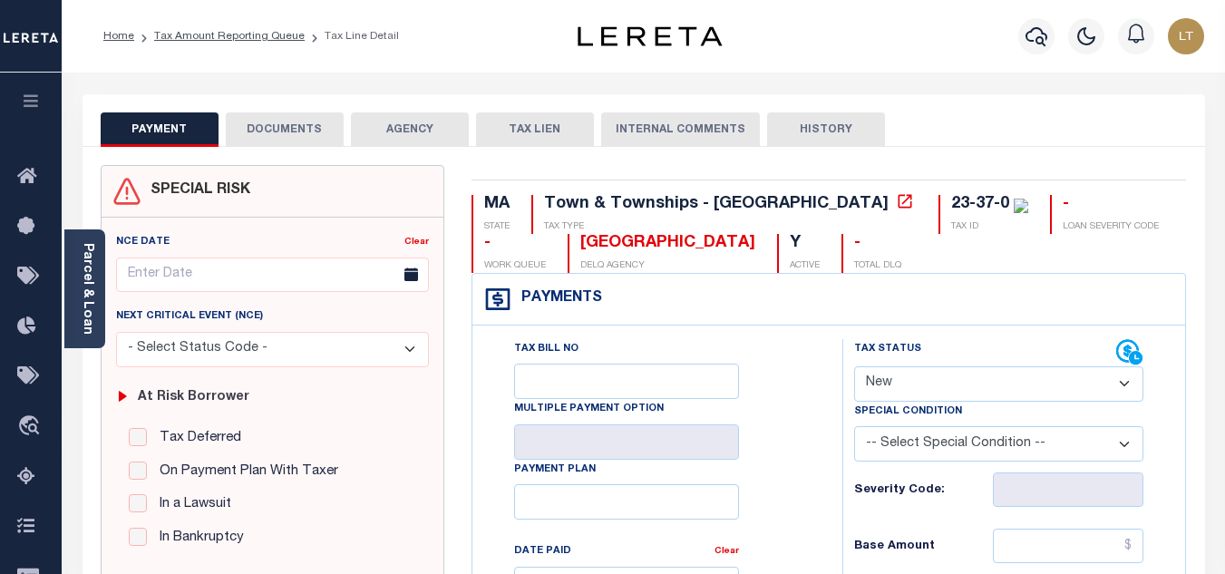
click at [941, 381] on select "- Select Status Code - Open Due/Unpaid Paid Incomplete No Tax Due Internal Refu…" at bounding box center [998, 383] width 289 height 35
select select "DUE"
click at [854, 367] on select "- Select Status Code - Open Due/Unpaid Paid Incomplete No Tax Due Internal Refu…" at bounding box center [998, 383] width 289 height 35
type input "[DATE]"
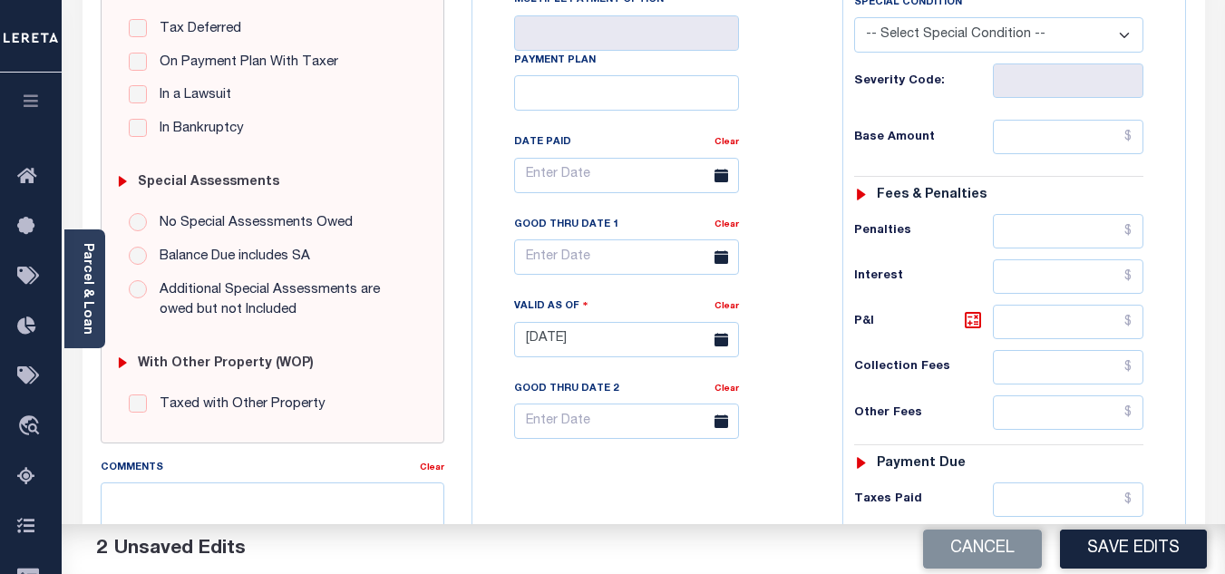
scroll to position [453, 0]
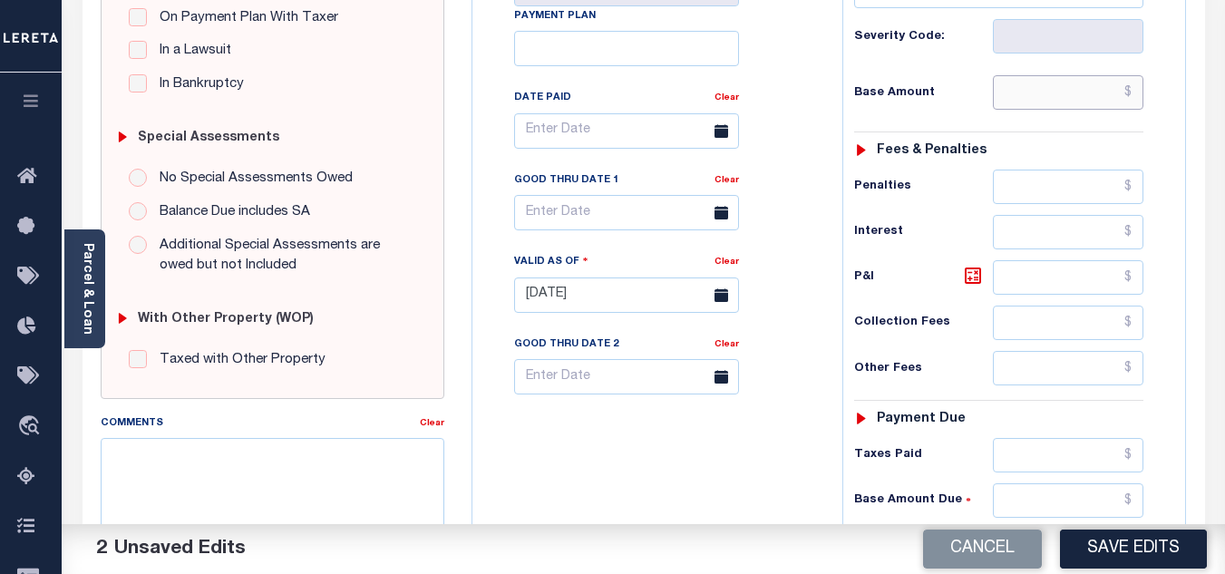
click at [1132, 97] on input "text" at bounding box center [1068, 92] width 151 height 34
paste input "3,265.97"
type input "$3,265.97"
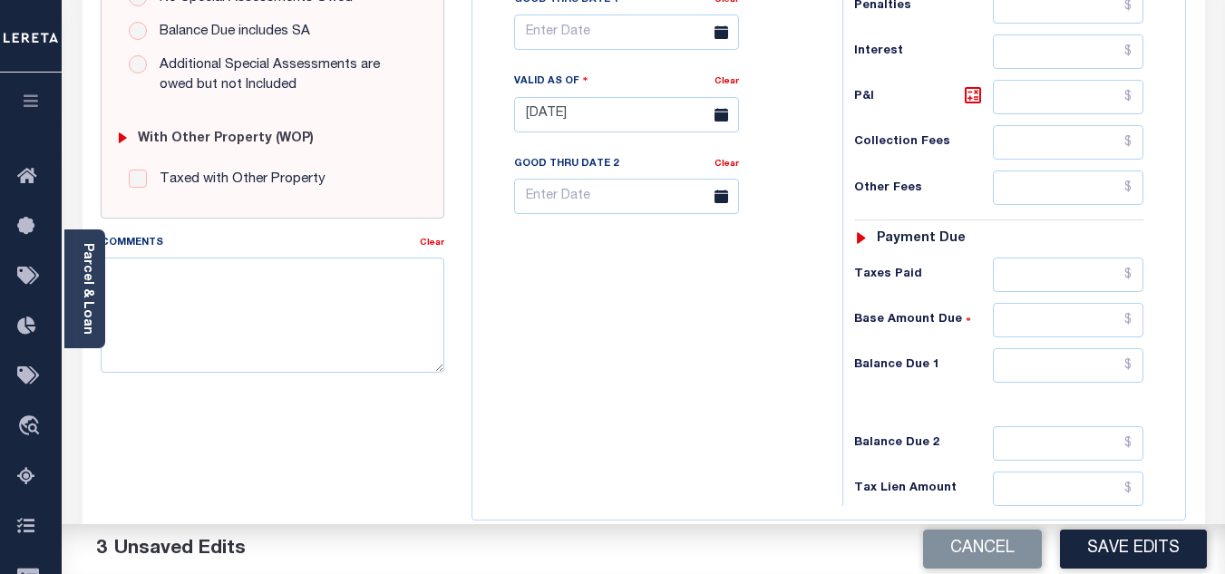
scroll to position [635, 0]
click at [1137, 365] on input "text" at bounding box center [1068, 364] width 151 height 34
paste input "3,312.32"
type input "$3,312.32"
click at [974, 103] on icon at bounding box center [973, 94] width 22 height 22
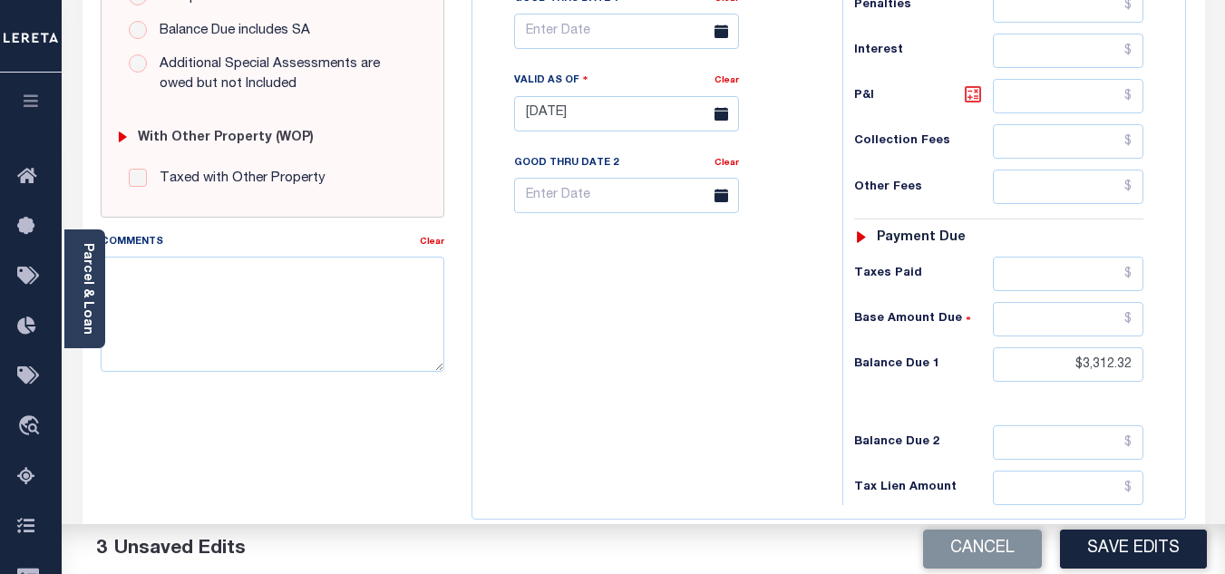
type input "$46.35"
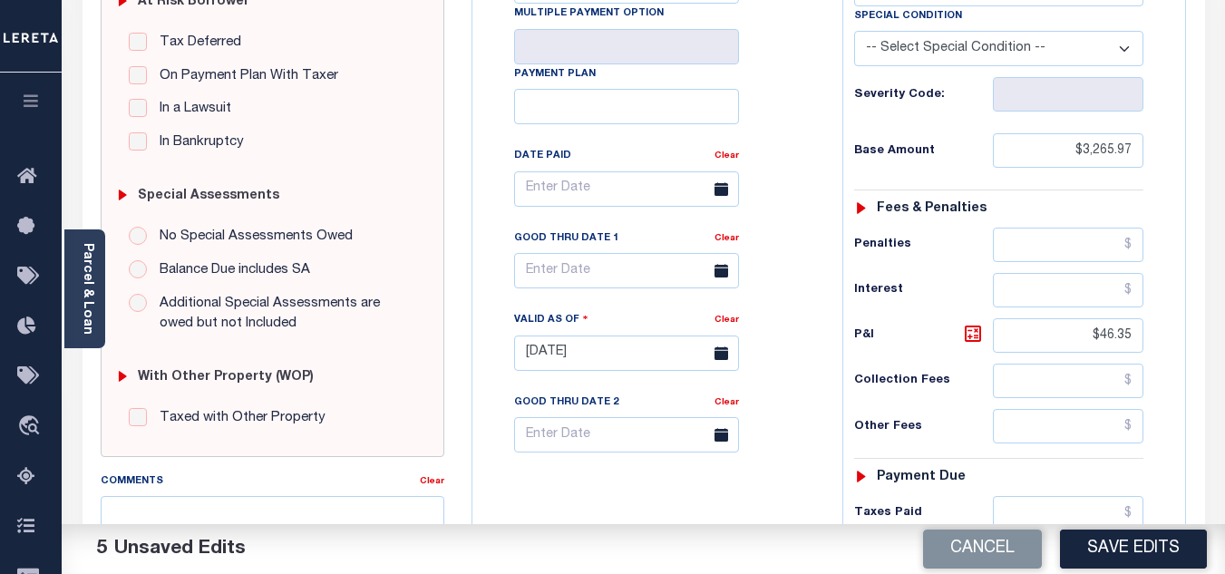
scroll to position [363, 0]
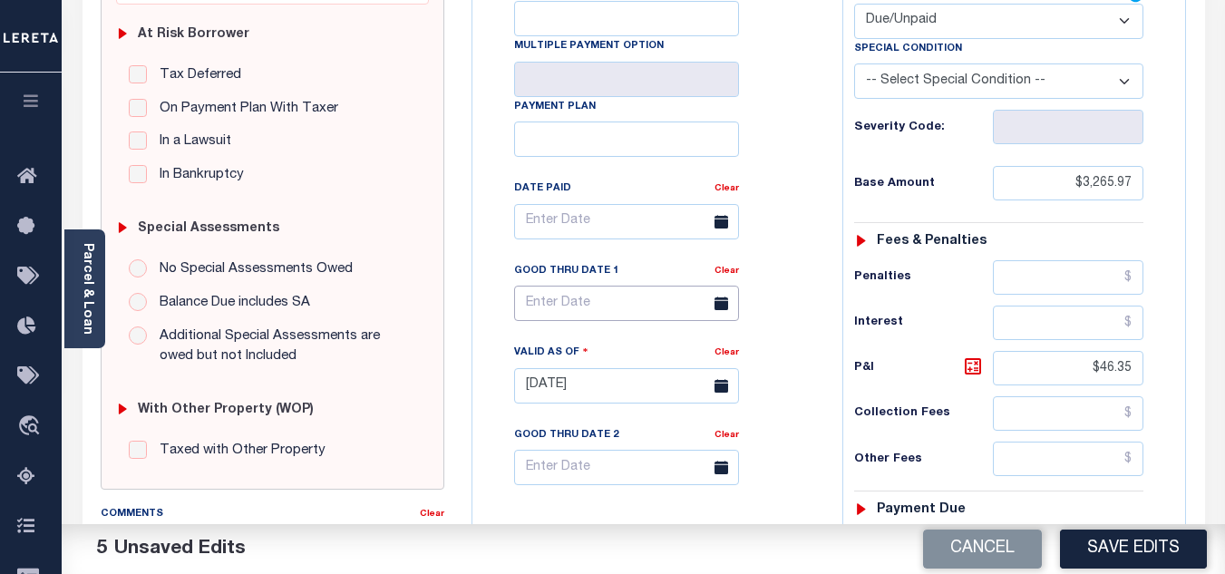
click at [581, 306] on input "text" at bounding box center [626, 303] width 225 height 35
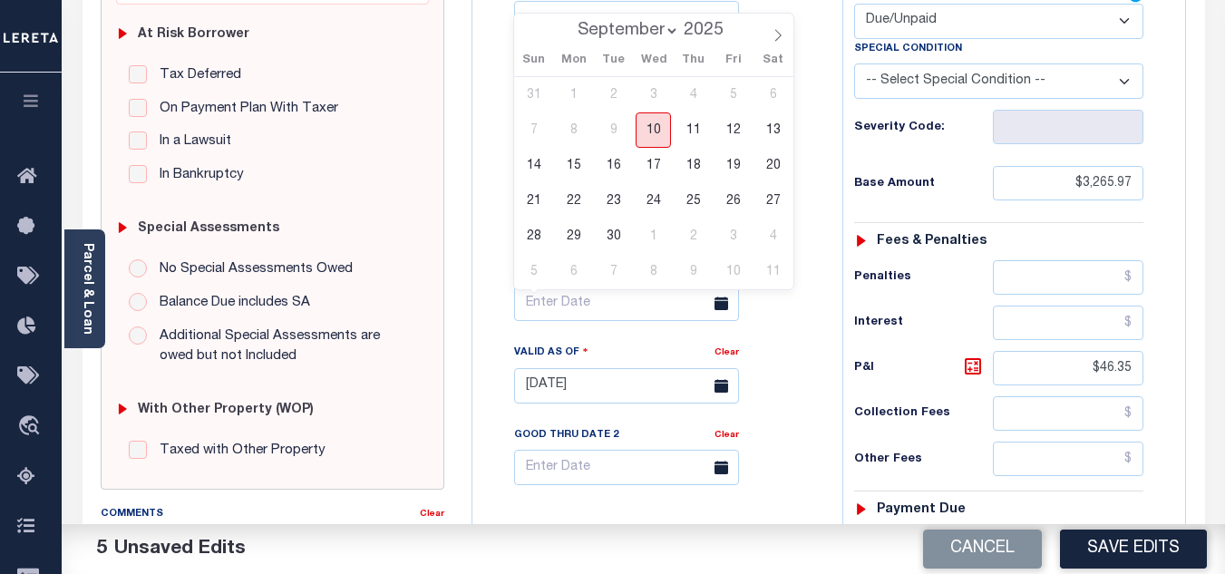
click at [654, 129] on span "10" at bounding box center [653, 129] width 35 height 35
type input "[DATE]"
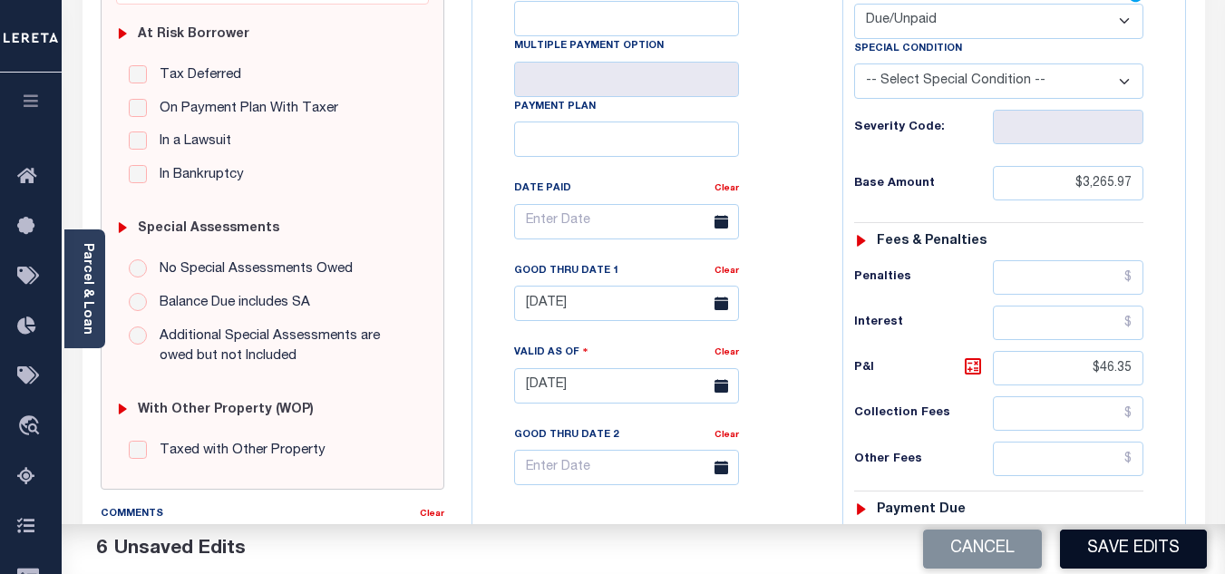
click at [1113, 549] on button "Save Edits" at bounding box center [1133, 549] width 147 height 39
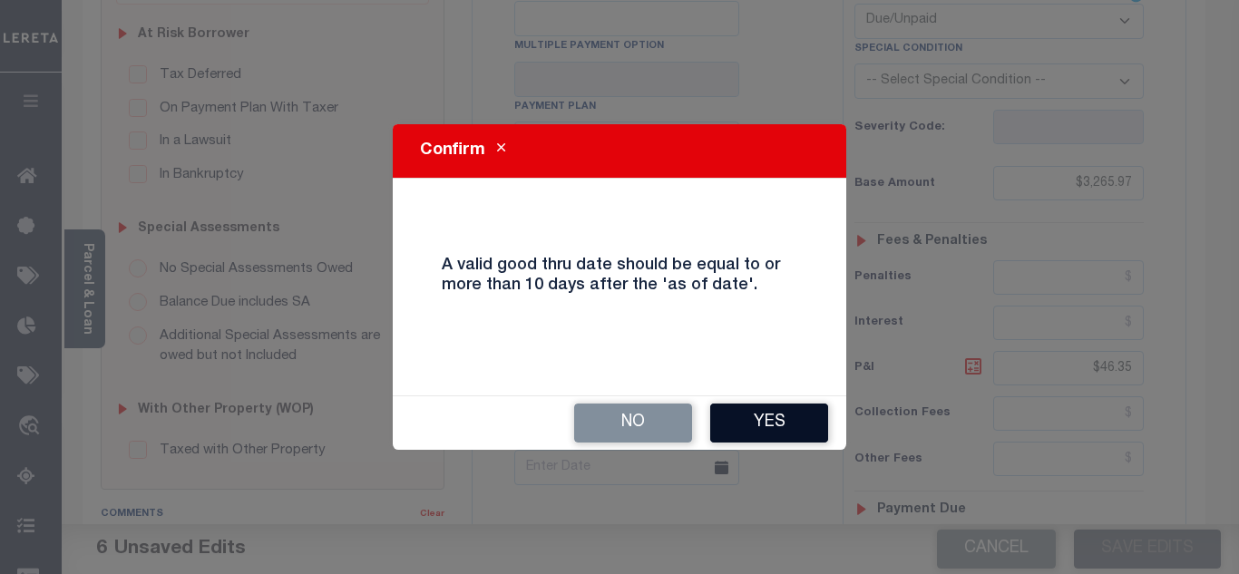
click at [798, 434] on button "Yes" at bounding box center [769, 423] width 118 height 39
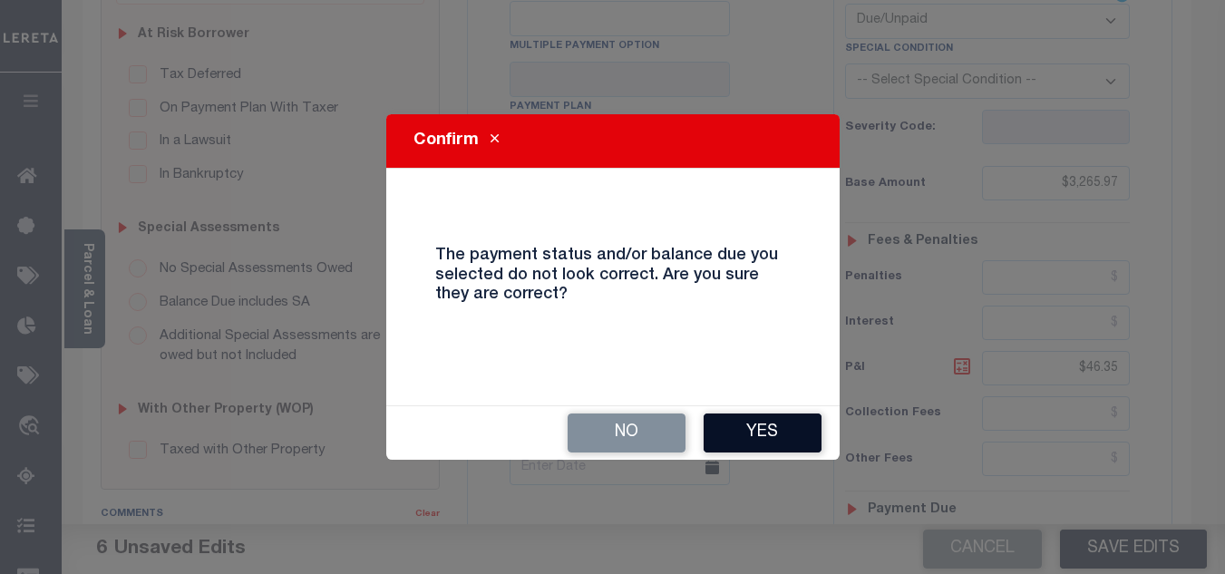
click at [769, 430] on button "Yes" at bounding box center [763, 433] width 118 height 39
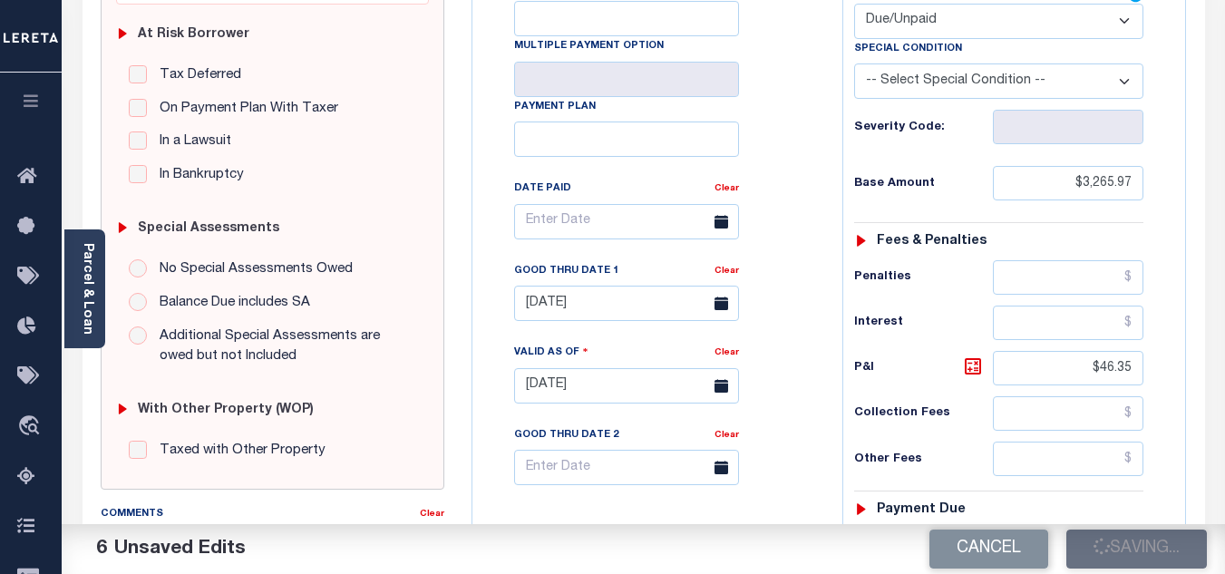
checkbox input "false"
type input "$3,265.97"
type input "$46.35"
type input "$3,312.32"
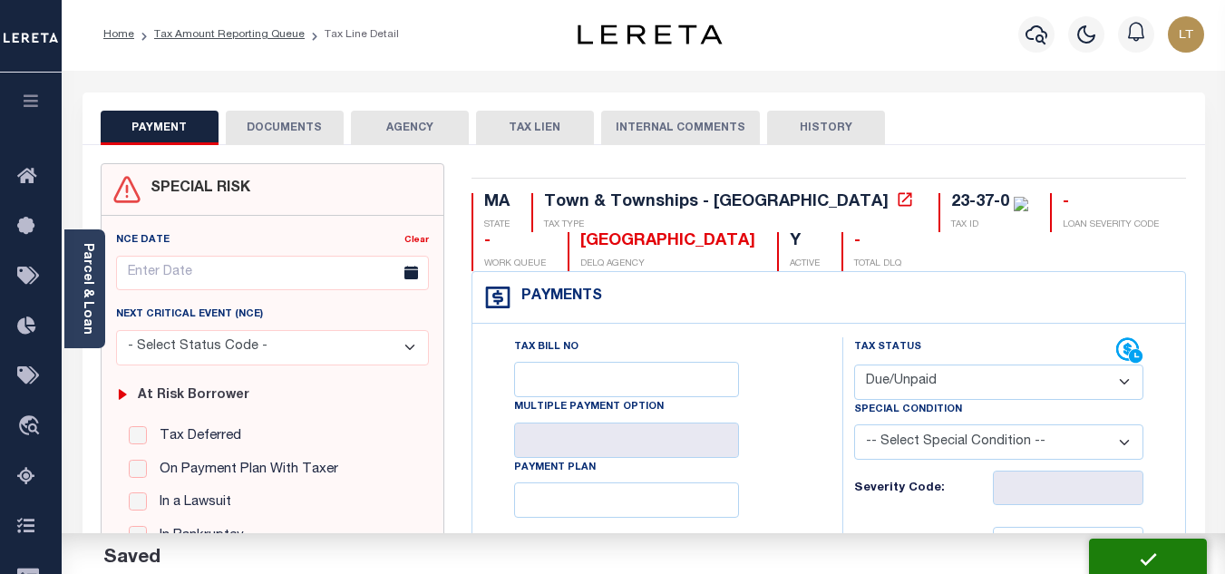
scroll to position [0, 0]
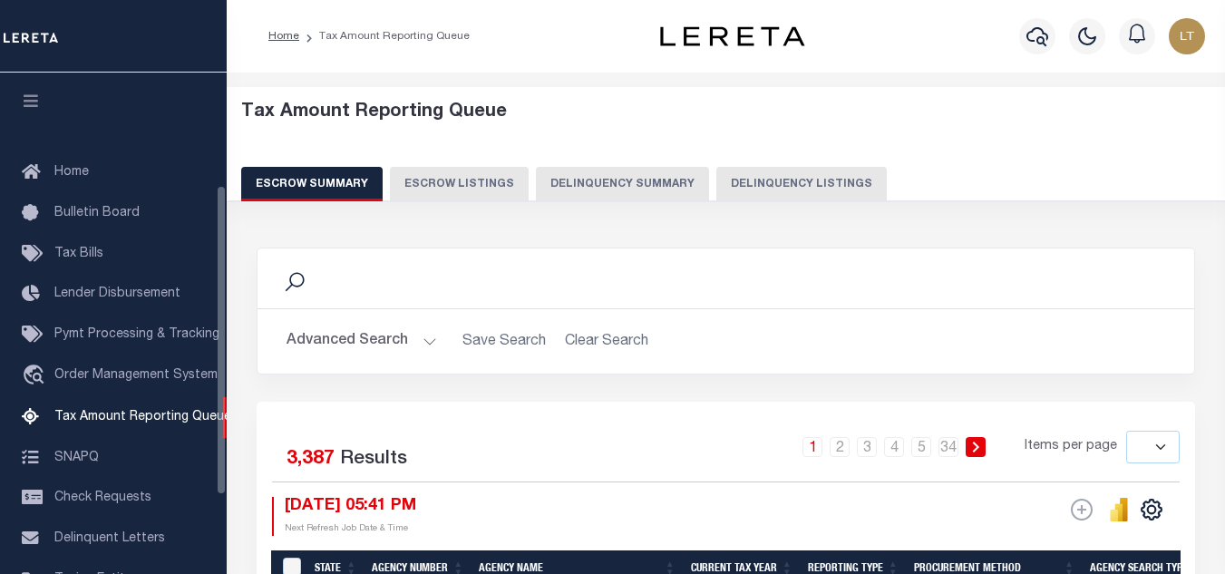
select select
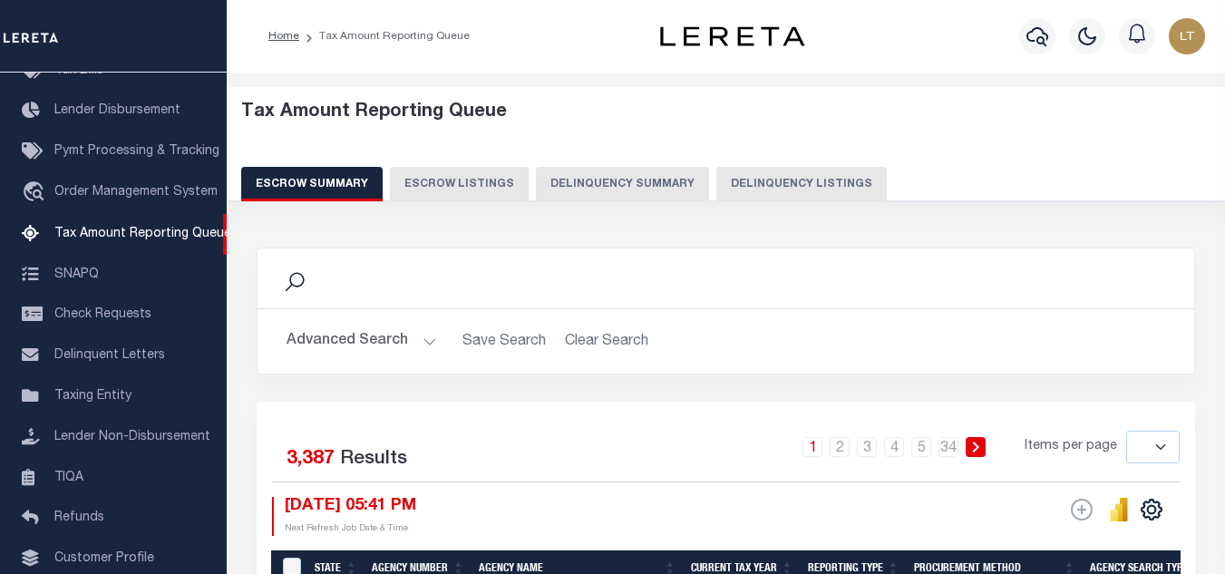
click at [838, 179] on button "Delinquency Listings" at bounding box center [802, 184] width 171 height 34
select select "100"
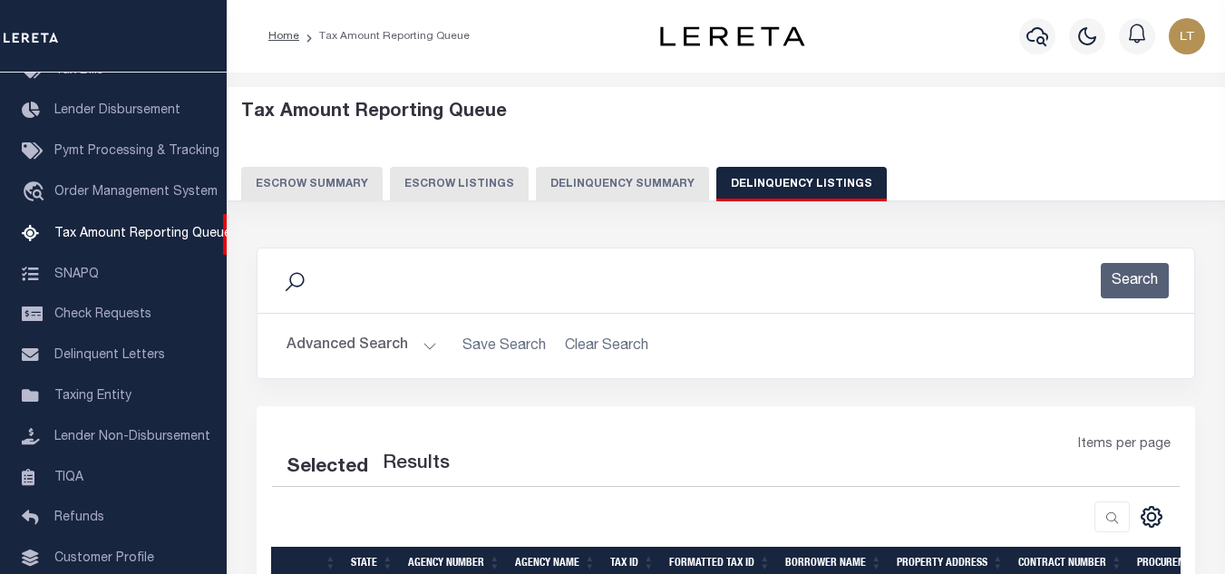
select select "100"
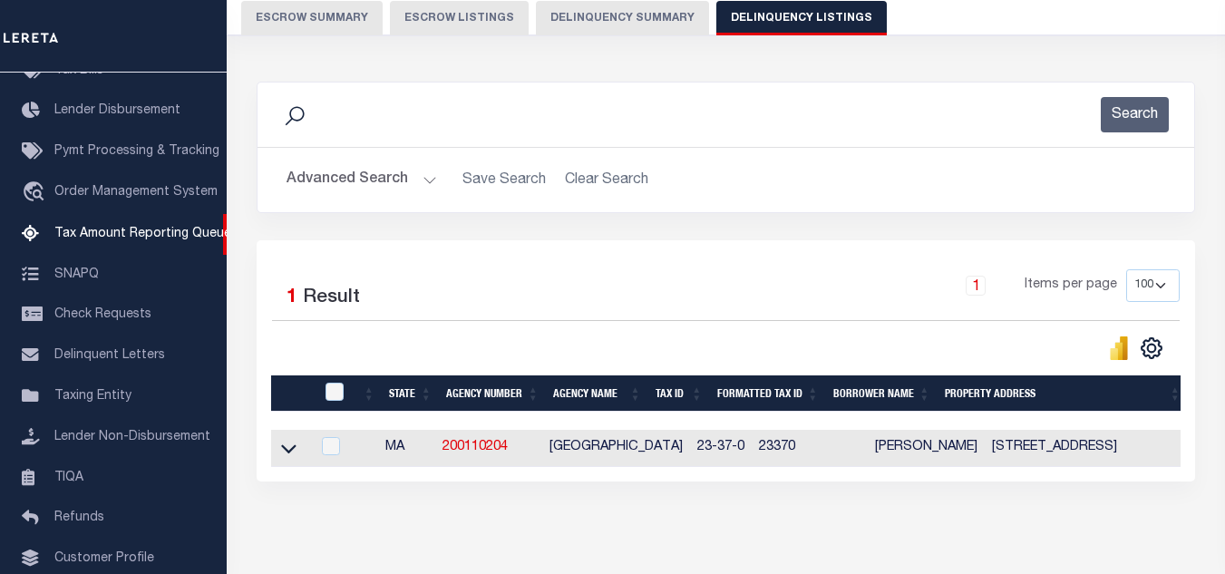
scroll to position [252, 0]
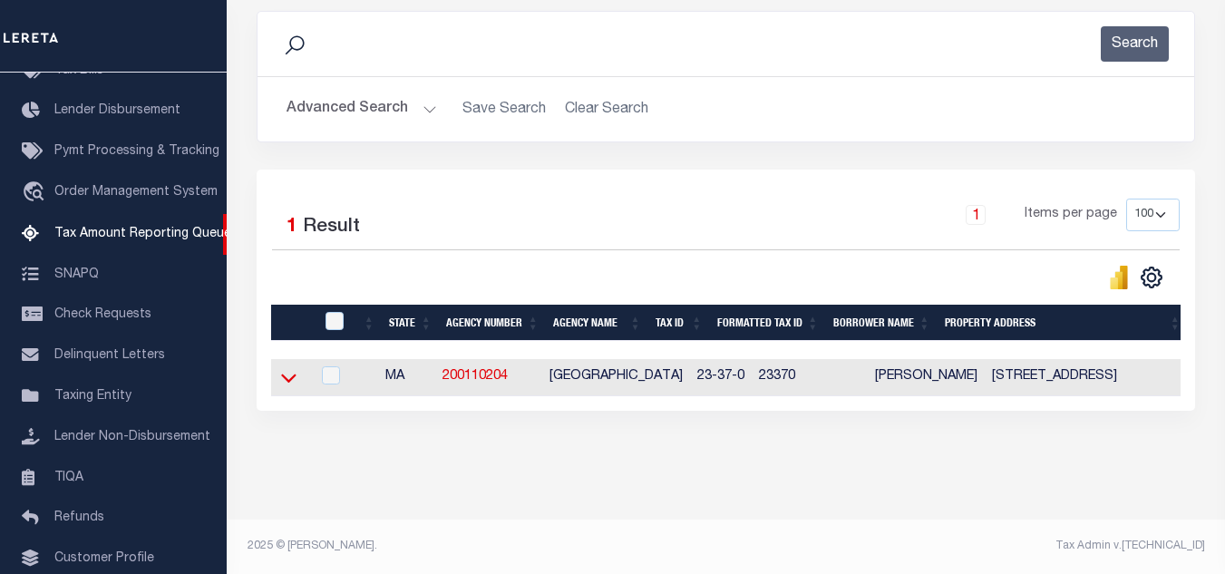
click at [286, 368] on icon at bounding box center [288, 377] width 15 height 19
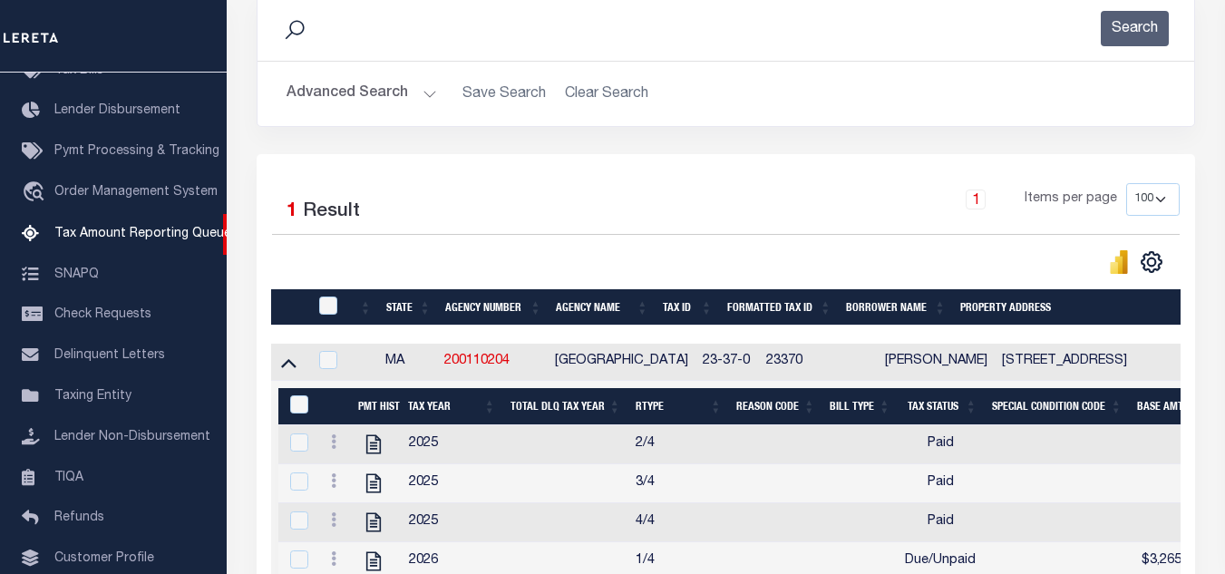
click at [328, 295] on th at bounding box center [327, 307] width 39 height 37
click at [325, 307] on input "checkbox" at bounding box center [328, 306] width 18 height 18
checkbox input "true"
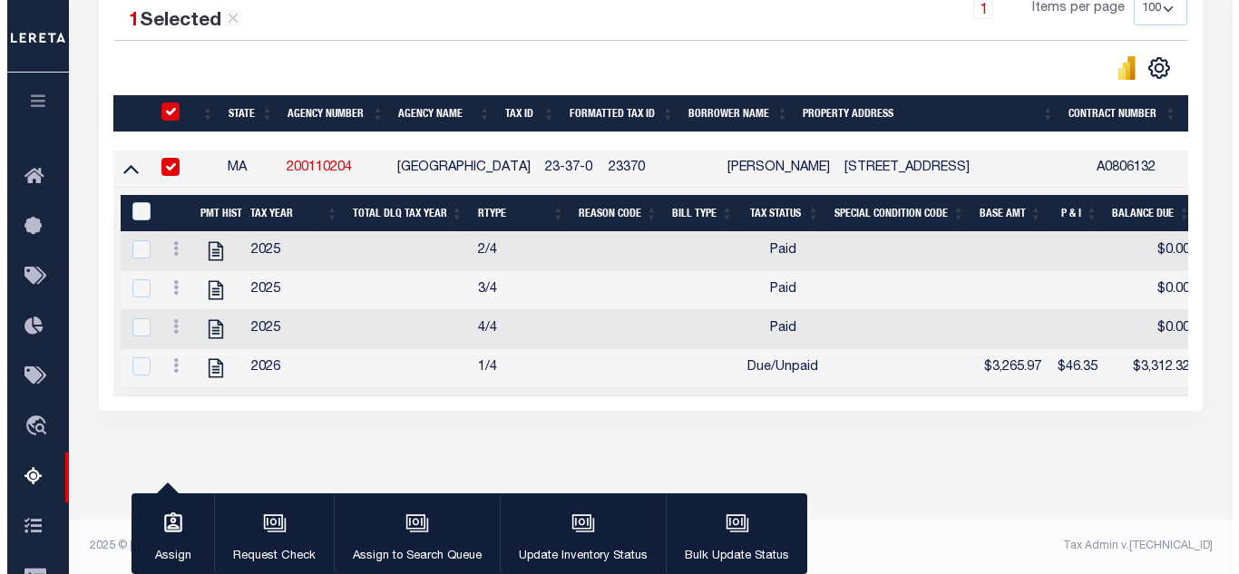
scroll to position [462, 0]
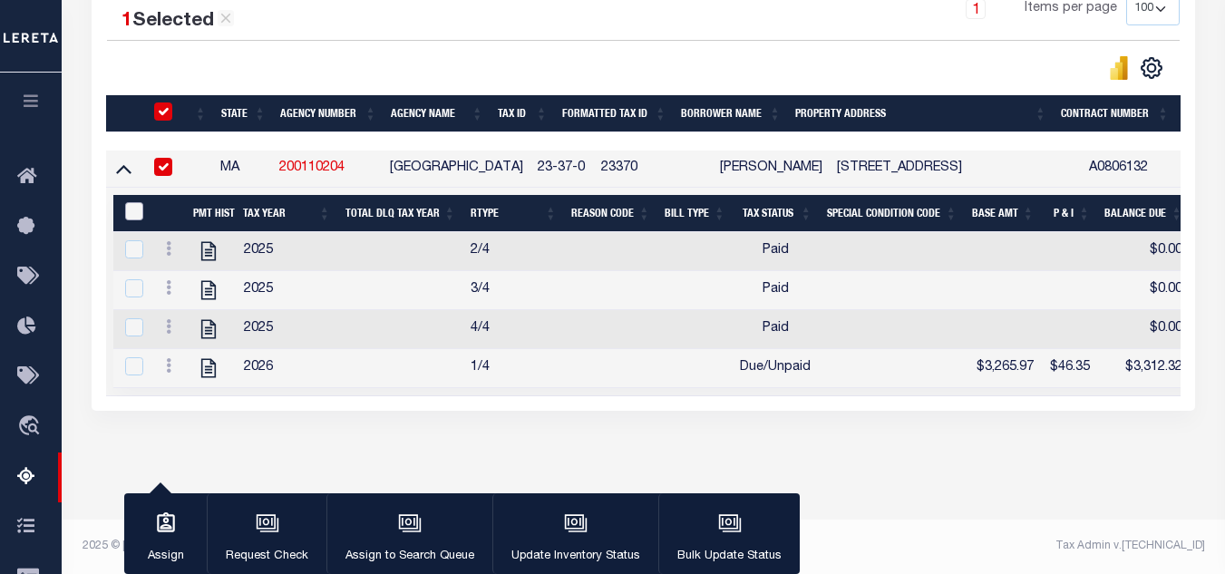
click at [132, 203] on input "&nbsp;" at bounding box center [134, 211] width 18 height 18
checkbox input "true"
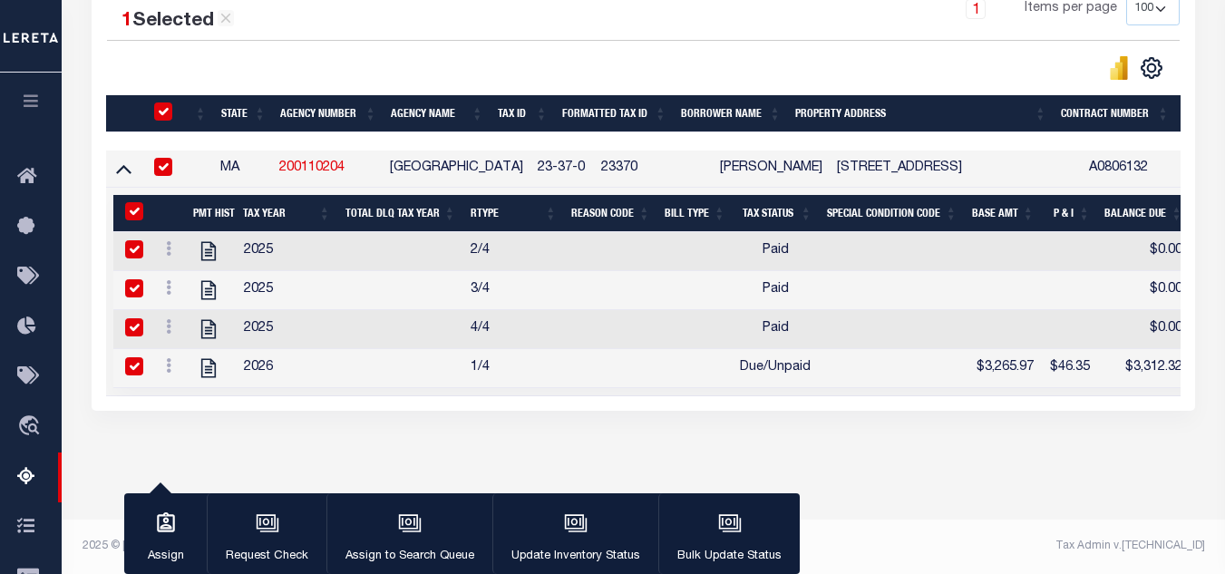
checkbox input "true"
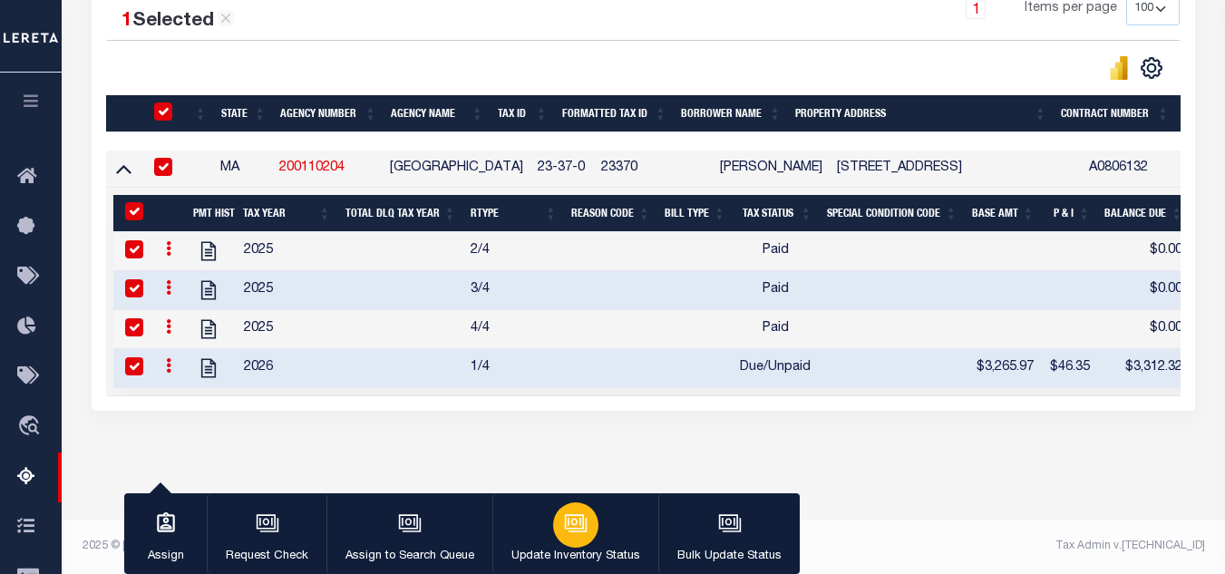
click at [570, 546] on div "button" at bounding box center [575, 524] width 45 height 45
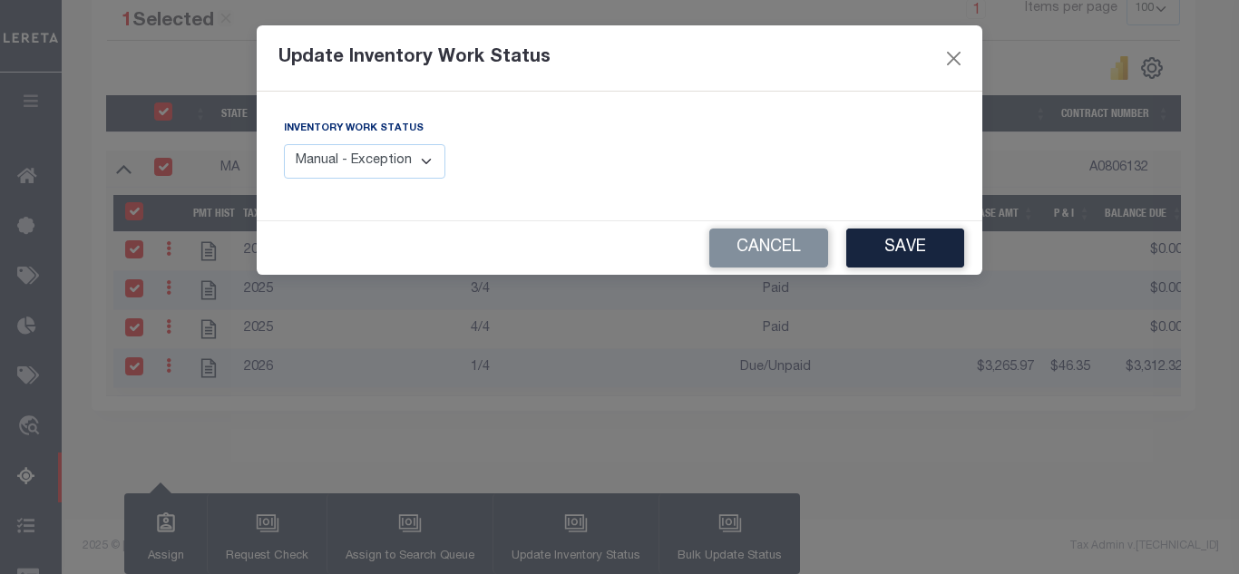
click at [300, 153] on select "Manual - Exception Pended - Awaiting Search Late Add Exception Completed" at bounding box center [364, 161] width 161 height 35
select select "4"
click at [284, 144] on select "Manual - Exception Pended - Awaiting Search Late Add Exception Completed" at bounding box center [364, 161] width 161 height 35
click at [902, 254] on button "Save" at bounding box center [905, 248] width 118 height 39
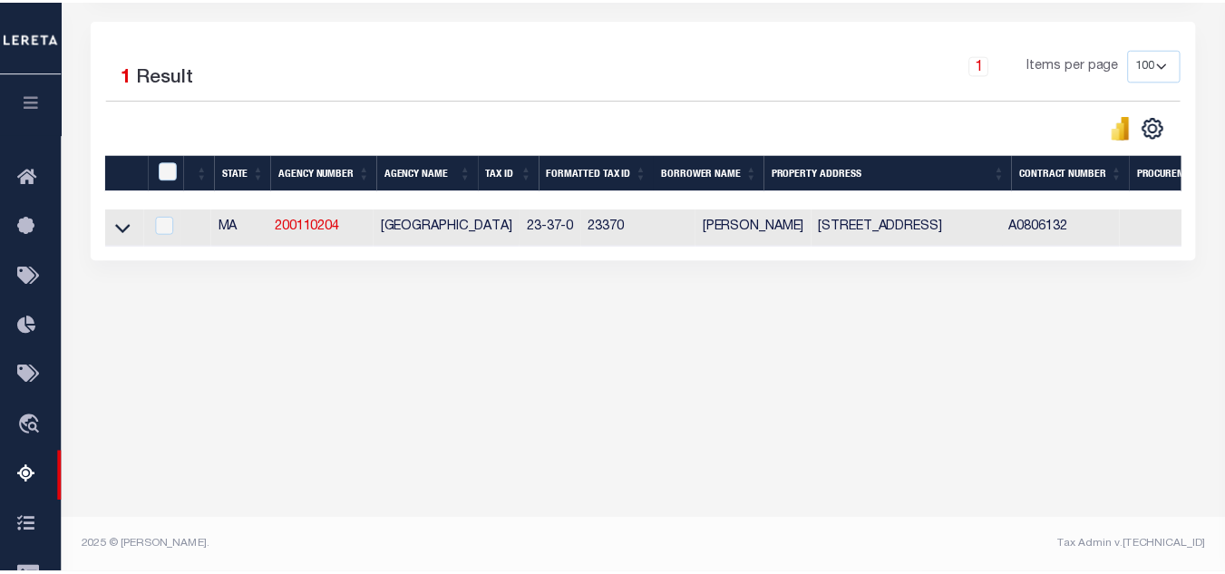
scroll to position [387, 0]
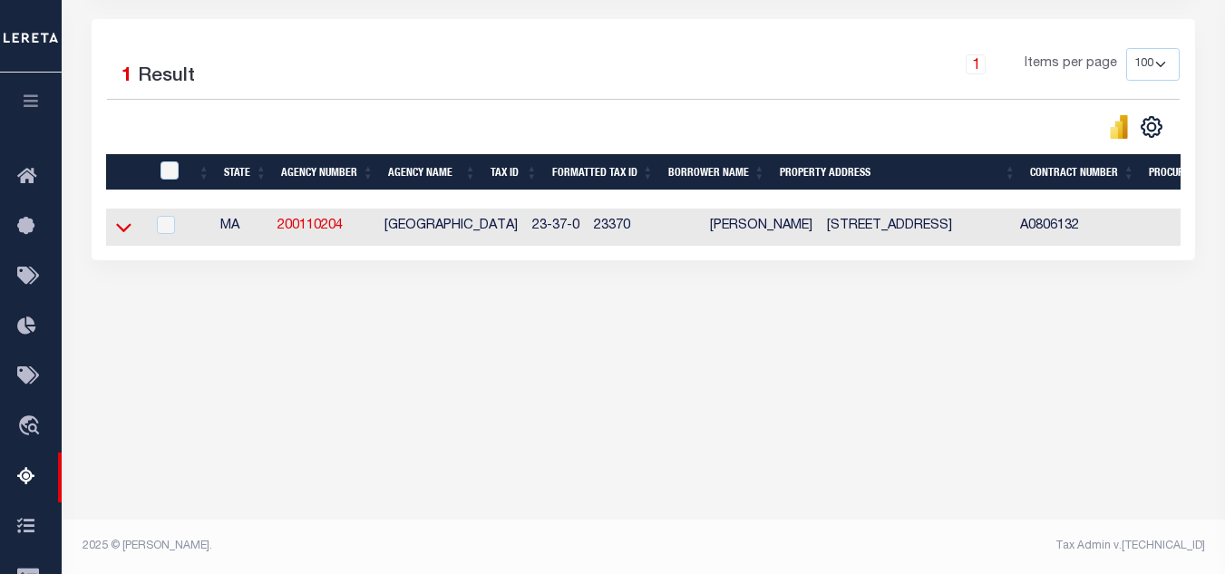
click at [124, 231] on icon at bounding box center [123, 227] width 15 height 19
